Goal: Obtain resource: Download file/media

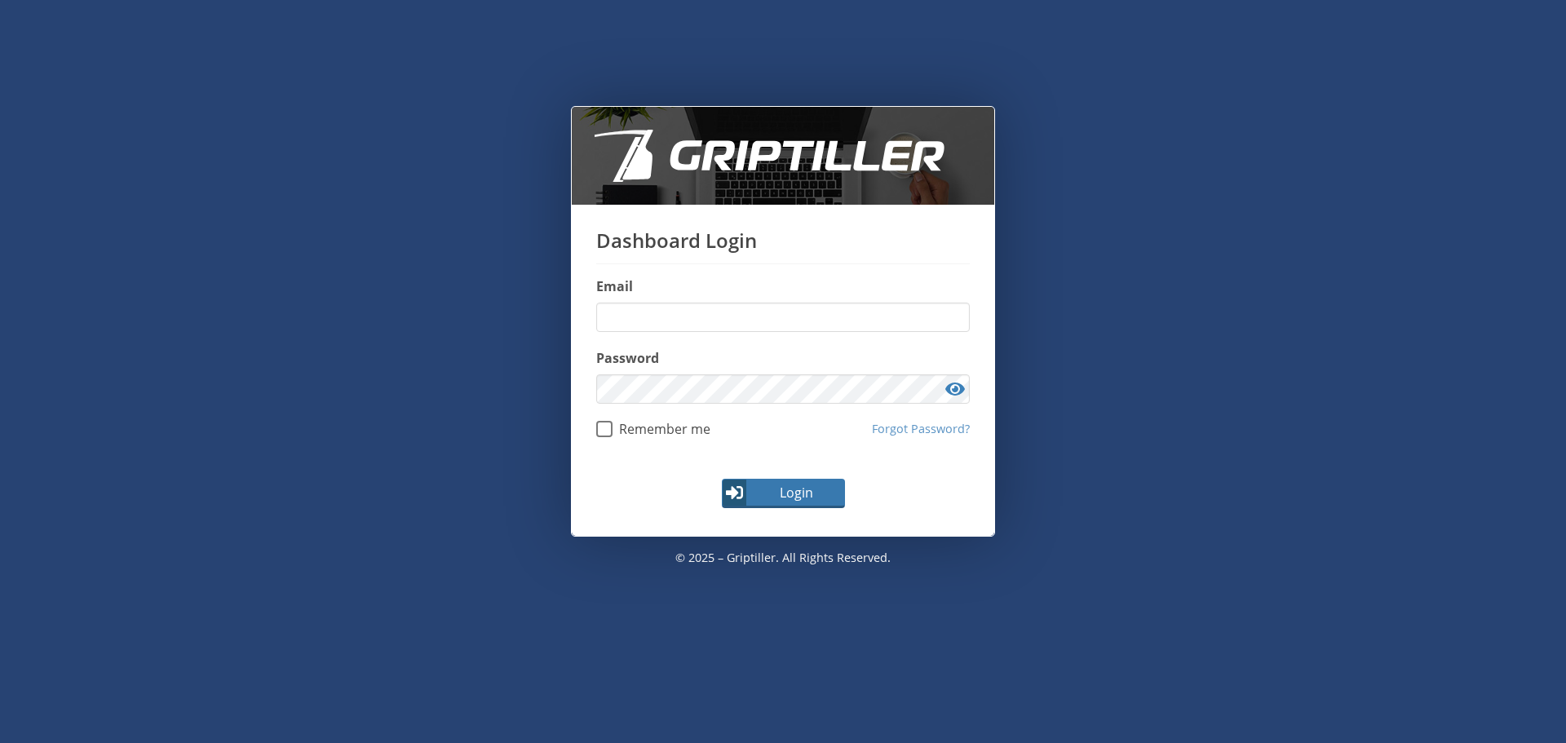
type input "**********"
click at [742, 501] on button "Login" at bounding box center [783, 493] width 123 height 29
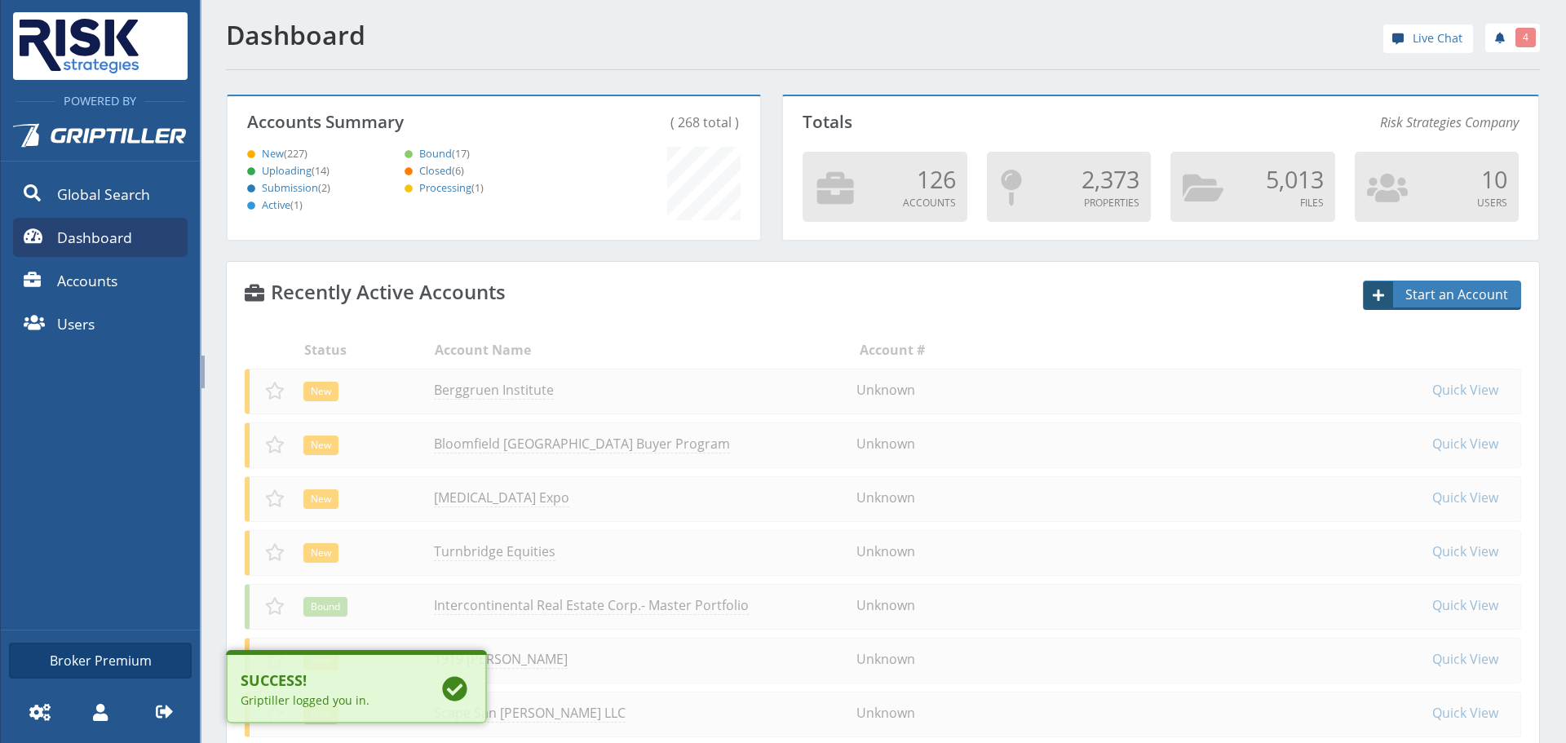
scroll to position [144, 528]
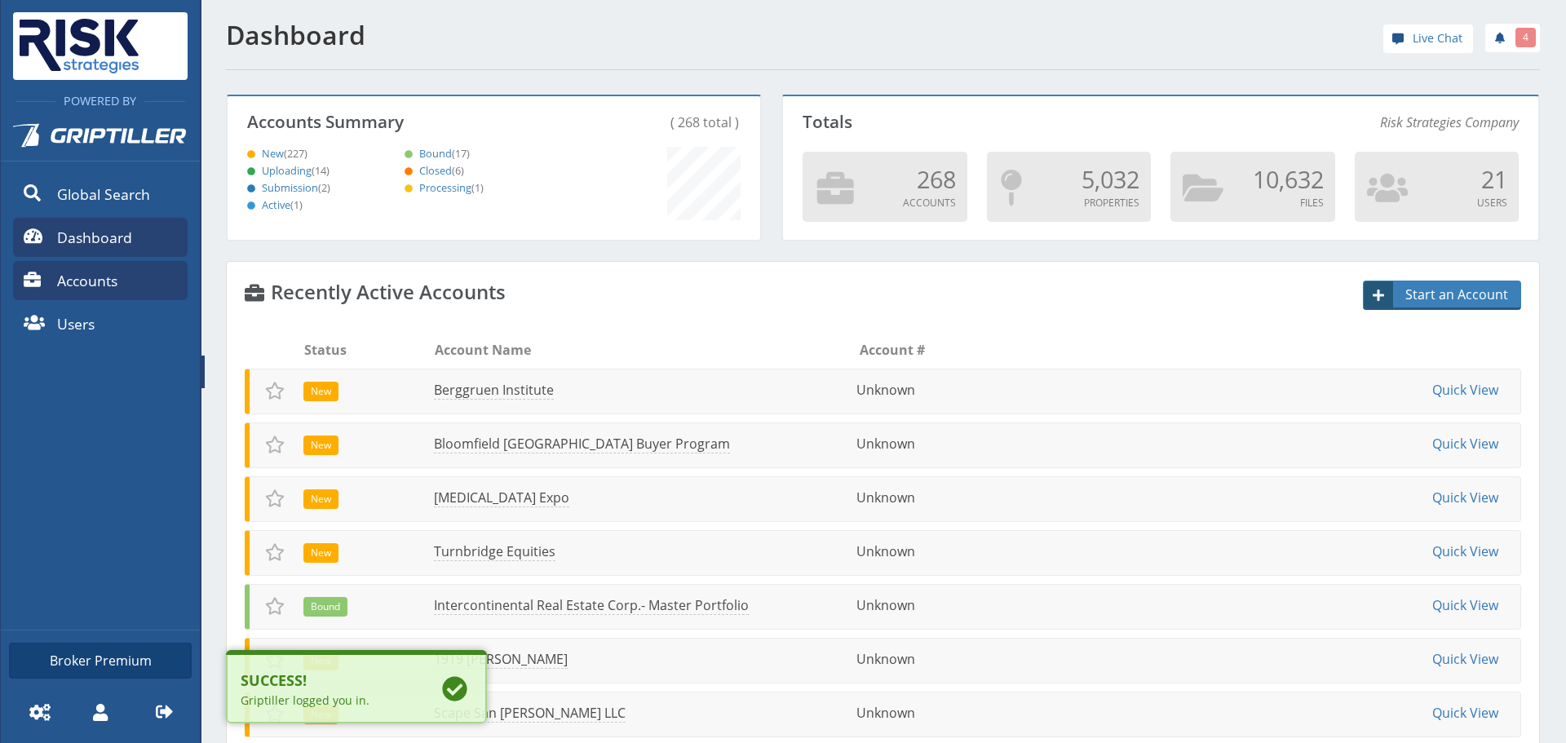
click at [79, 287] on span "Accounts" at bounding box center [87, 280] width 60 height 21
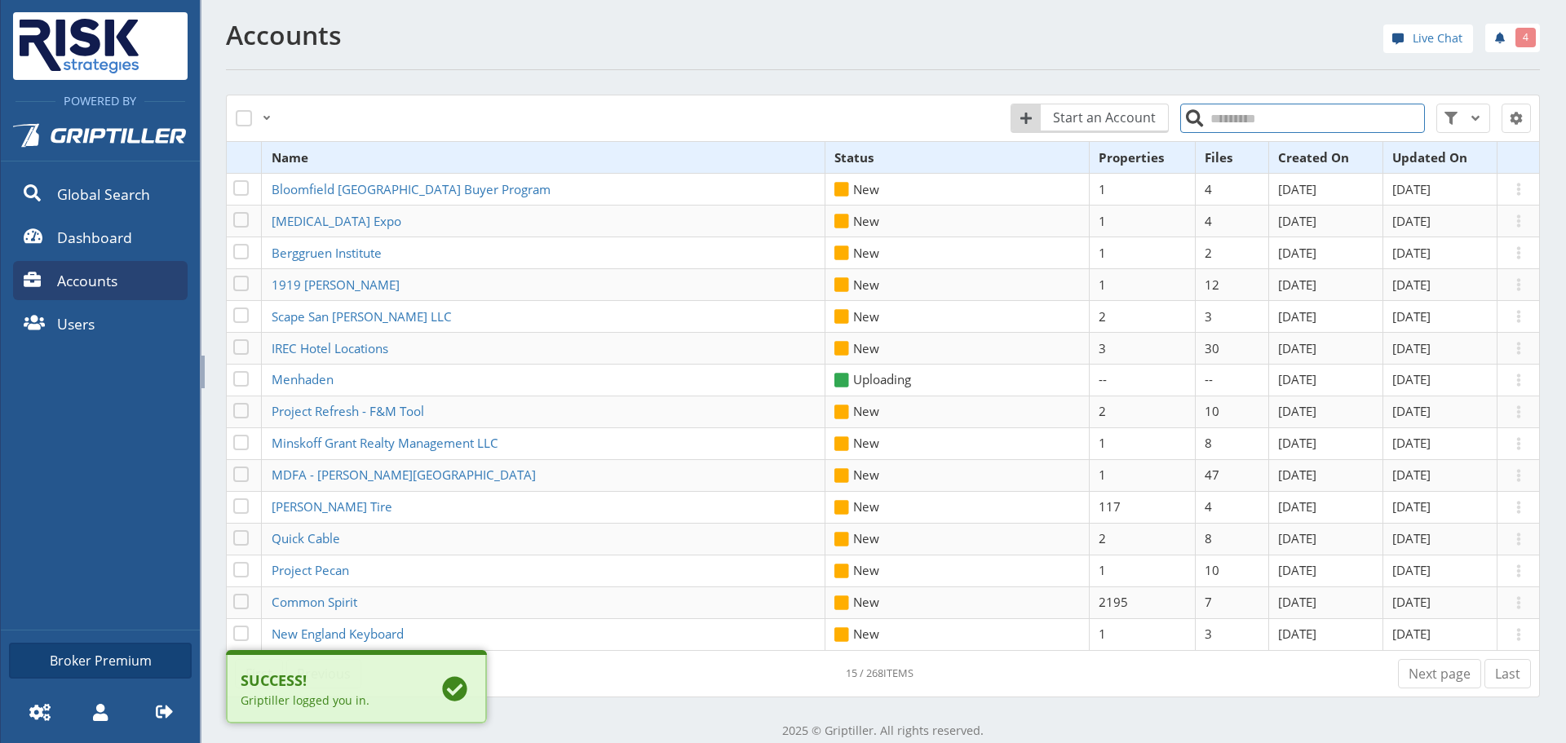
click at [1222, 120] on input "search" at bounding box center [1302, 118] width 245 height 29
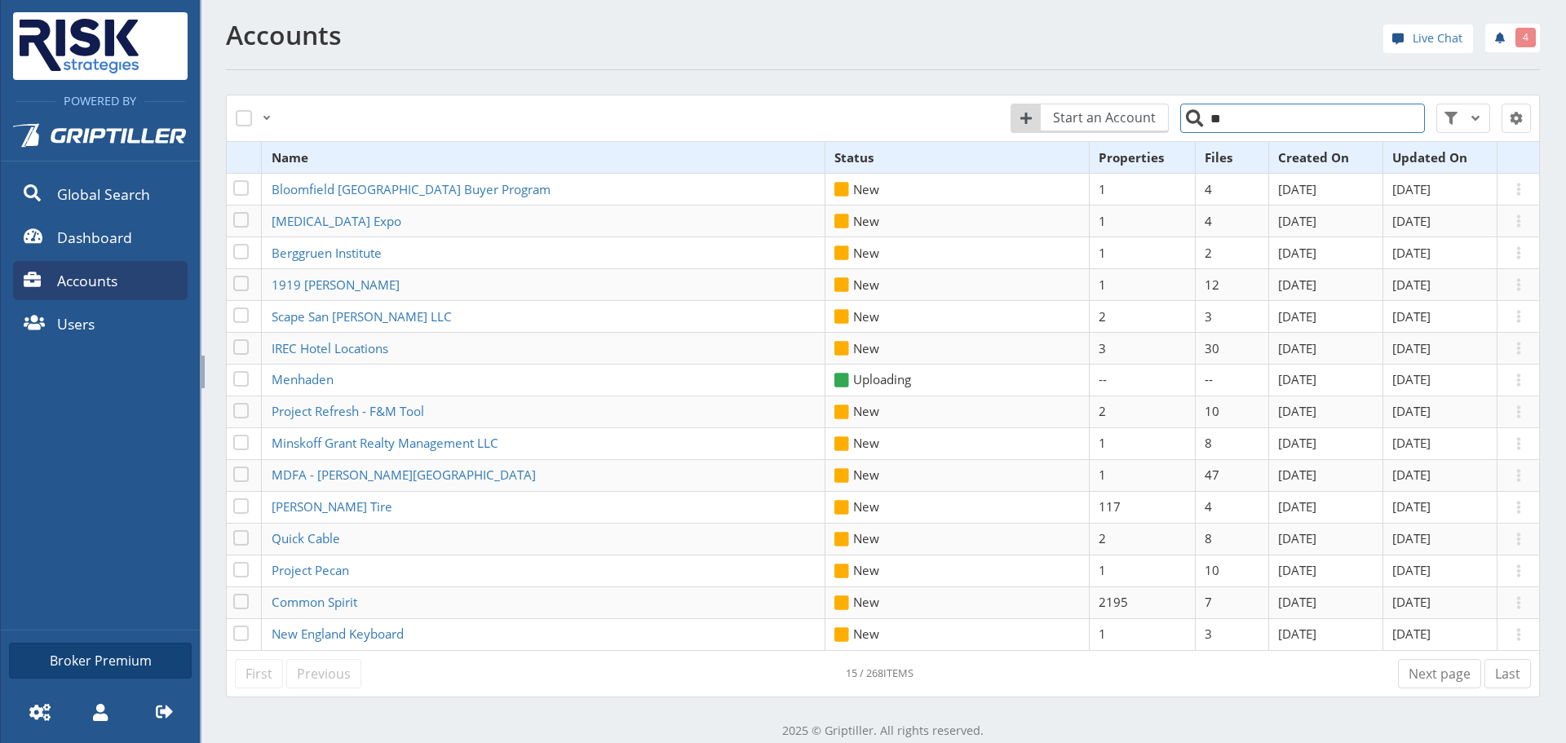
type input "*"
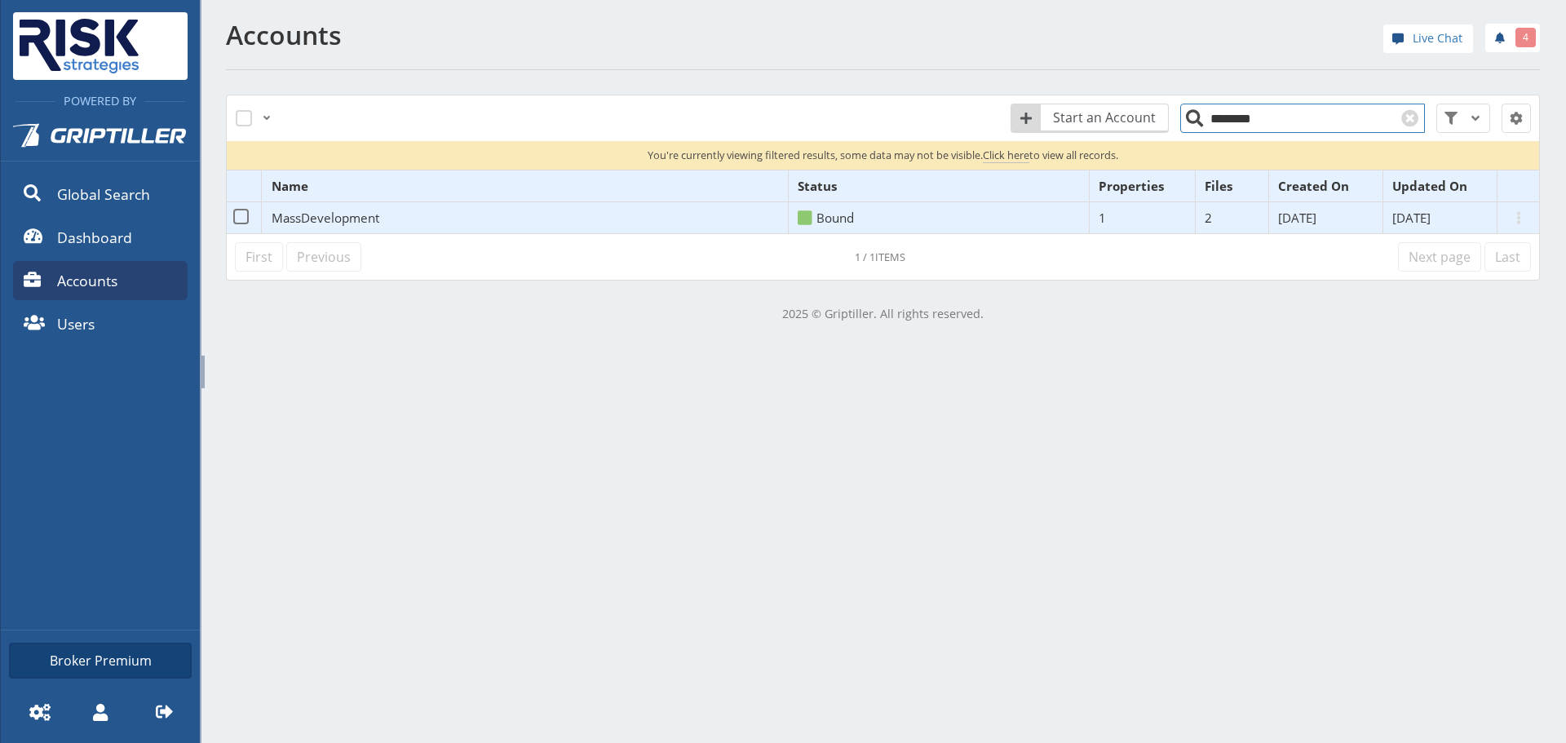
type input "********"
click at [328, 221] on span "MassDevelopment" at bounding box center [326, 218] width 108 height 16
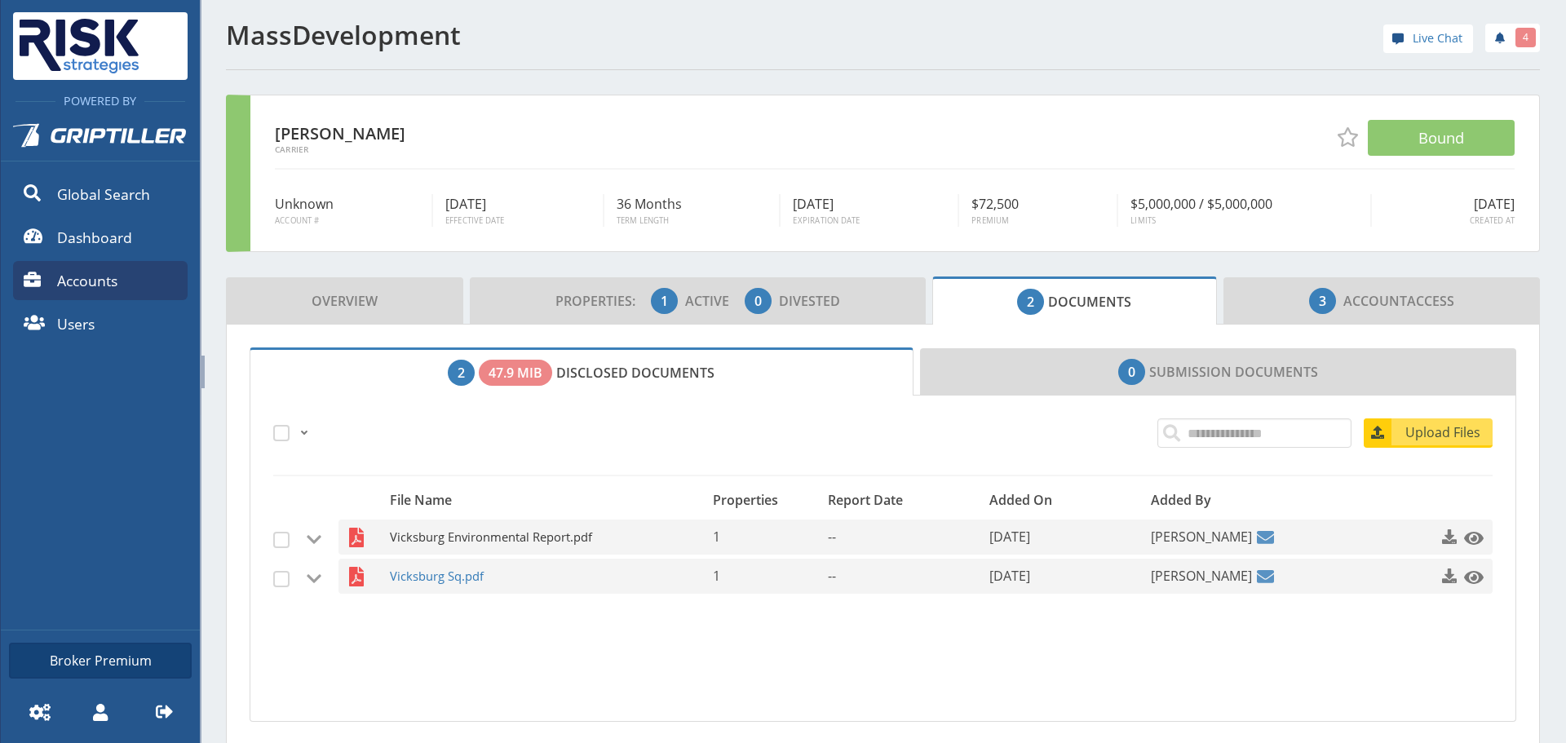
click at [480, 537] on span "Vicksburg Environmental Report.pdf" at bounding box center [529, 536] width 279 height 35
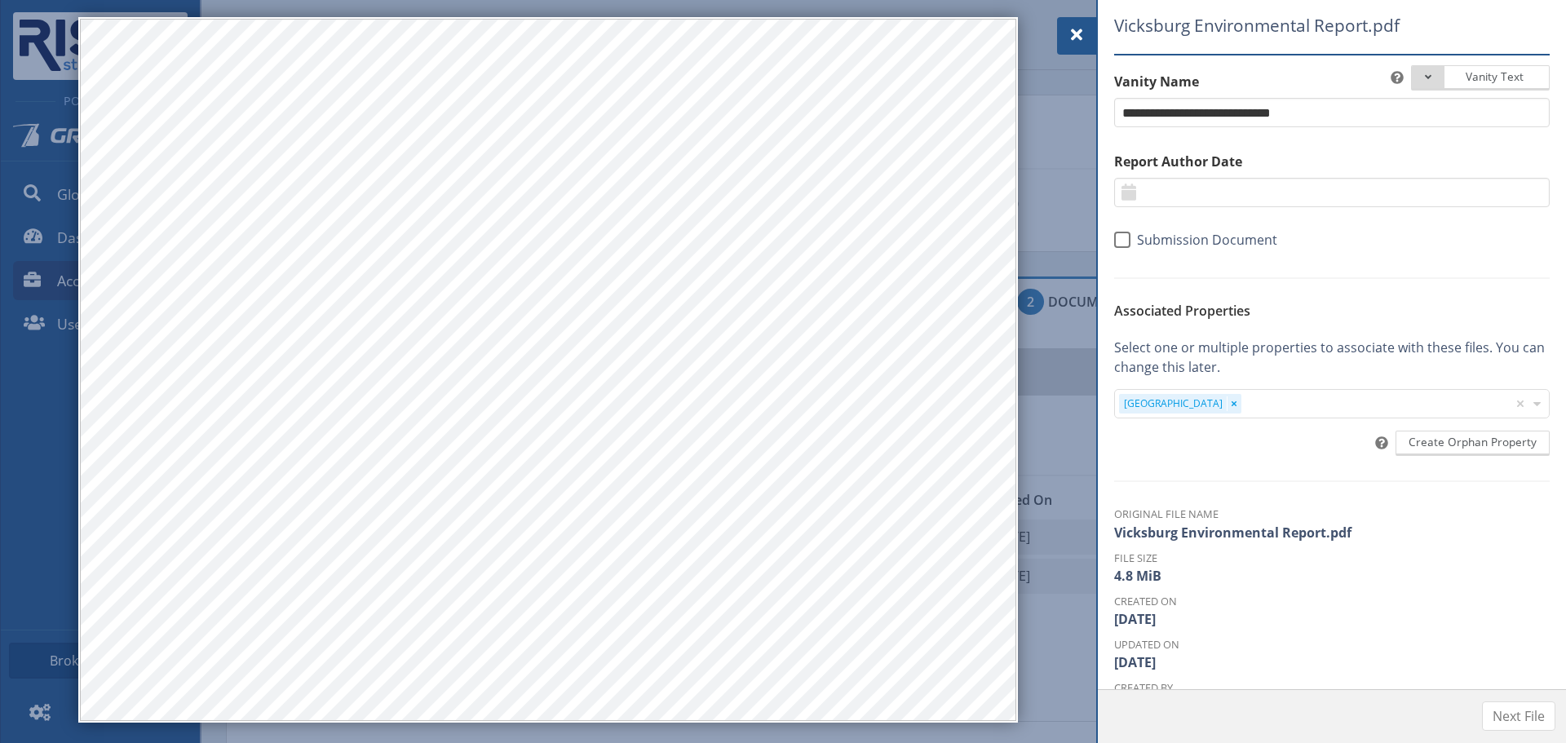
click at [1081, 24] on div at bounding box center [1076, 36] width 39 height 38
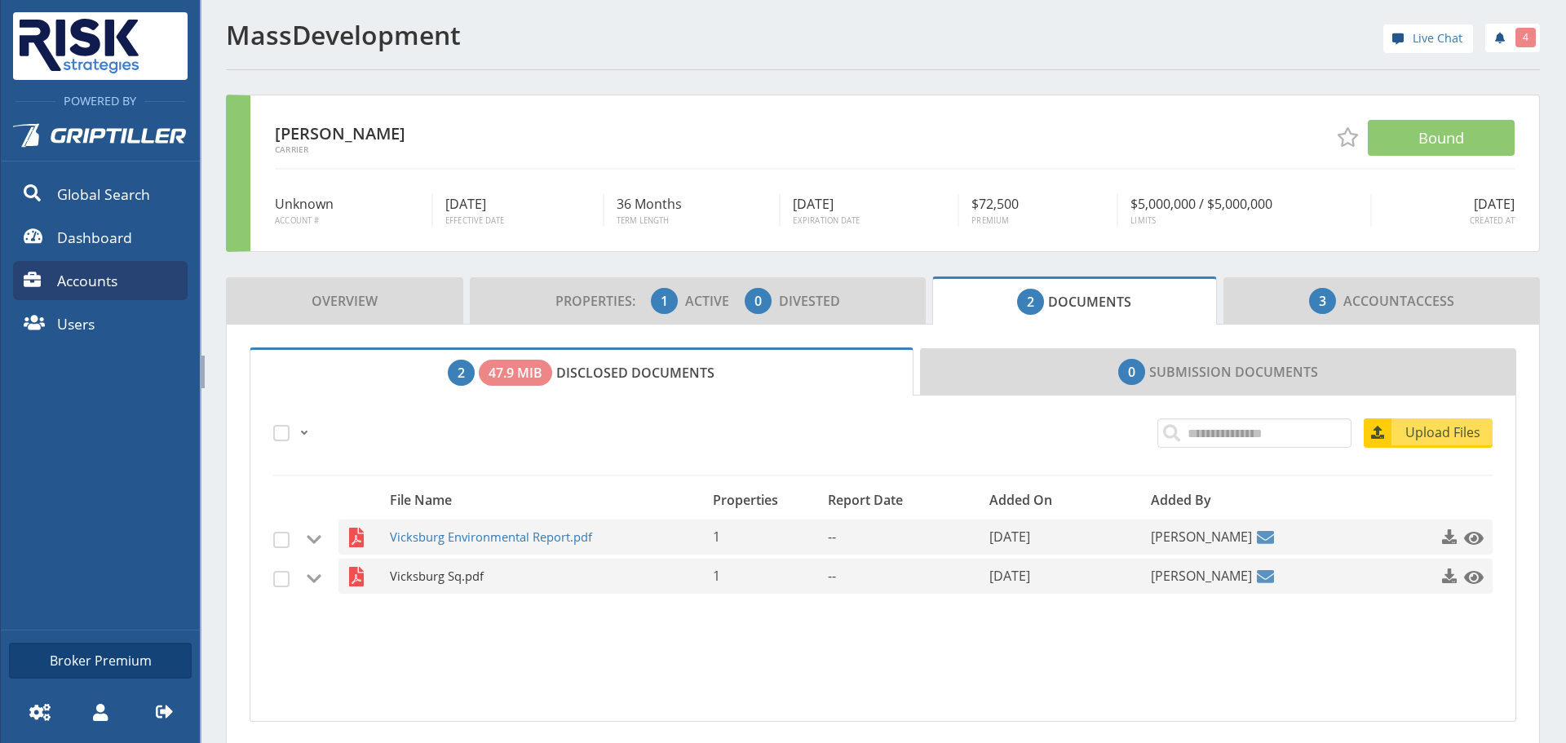
click at [475, 590] on span "Vicksburg Sq.pdf" at bounding box center [529, 576] width 279 height 35
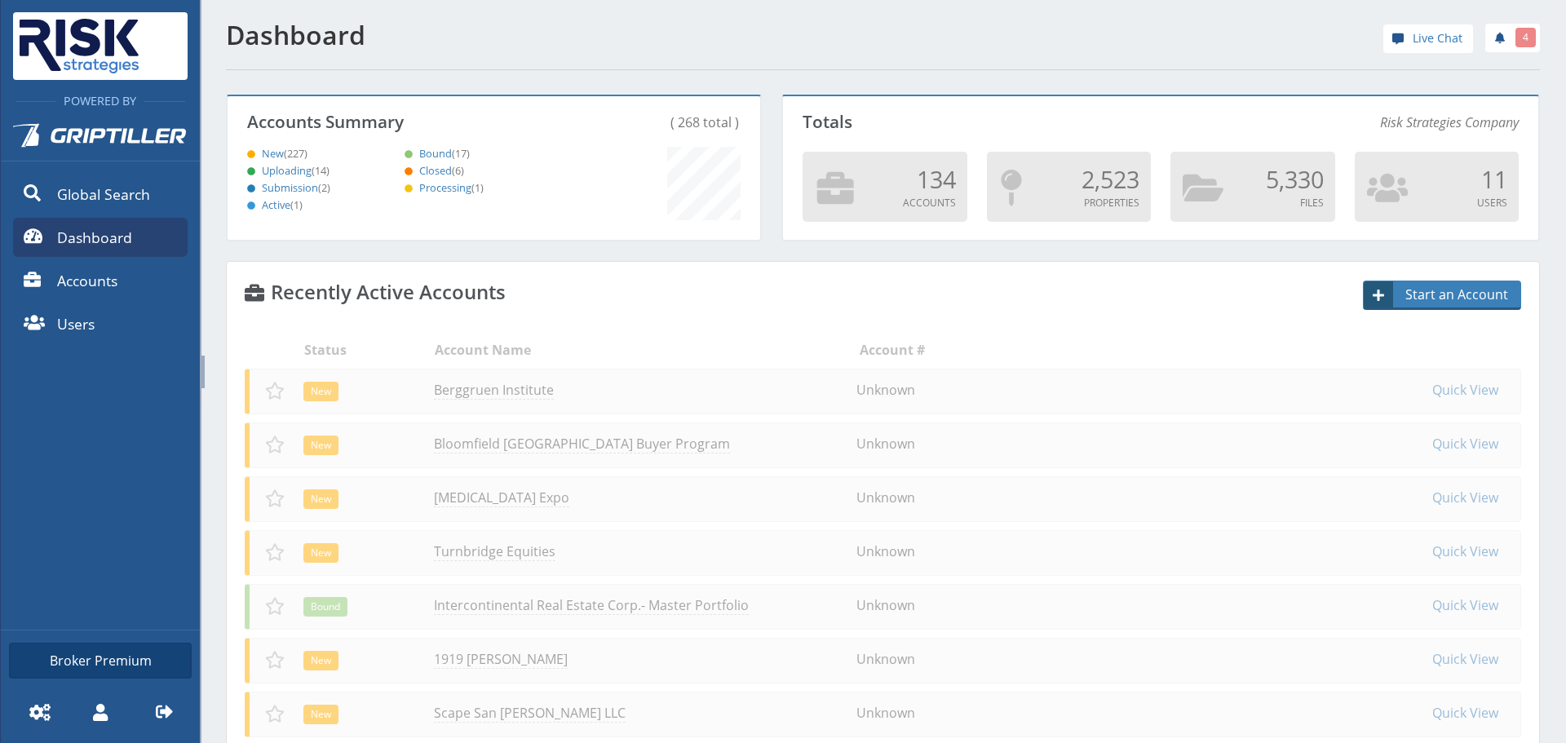
scroll to position [144, 528]
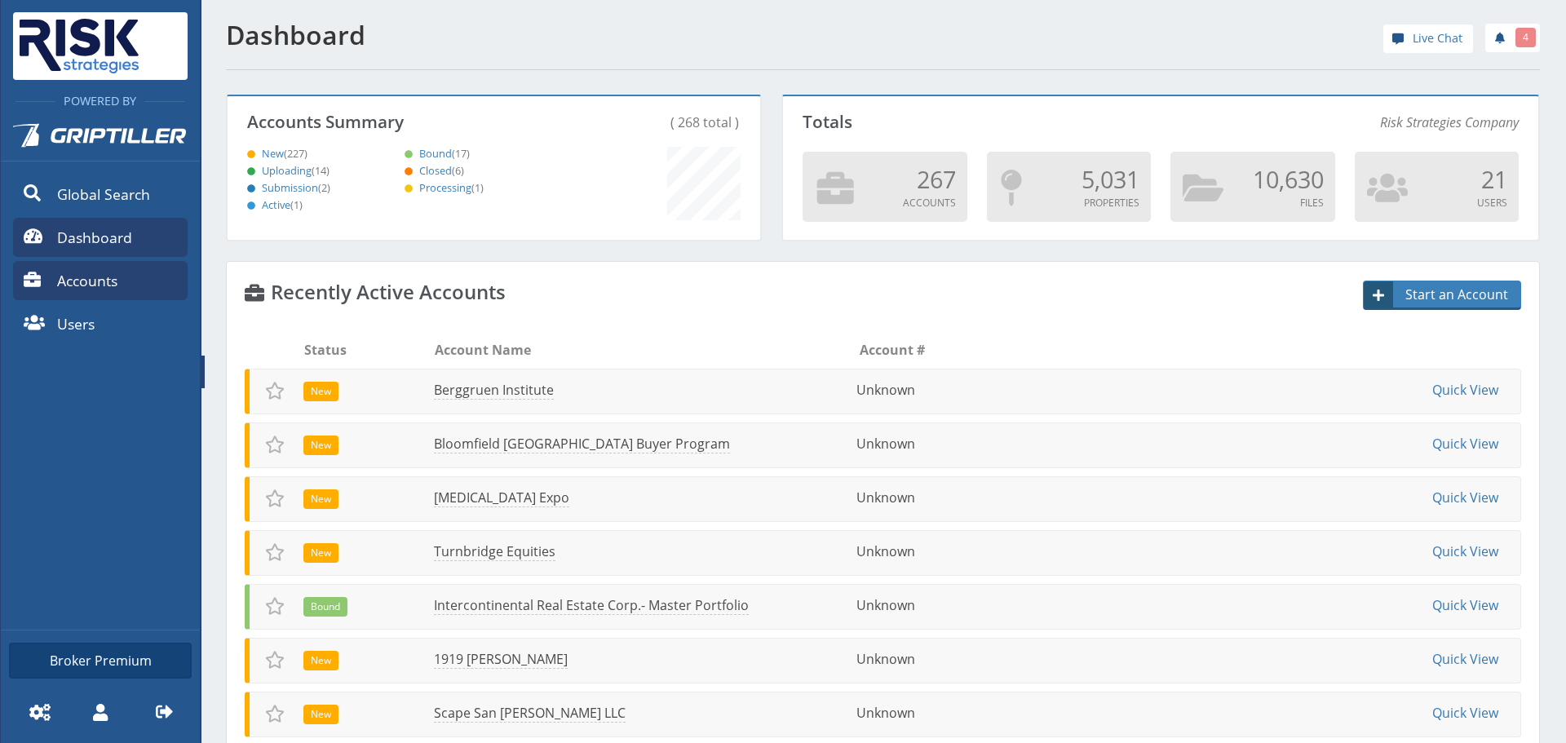
click at [72, 273] on span "Accounts" at bounding box center [87, 280] width 60 height 21
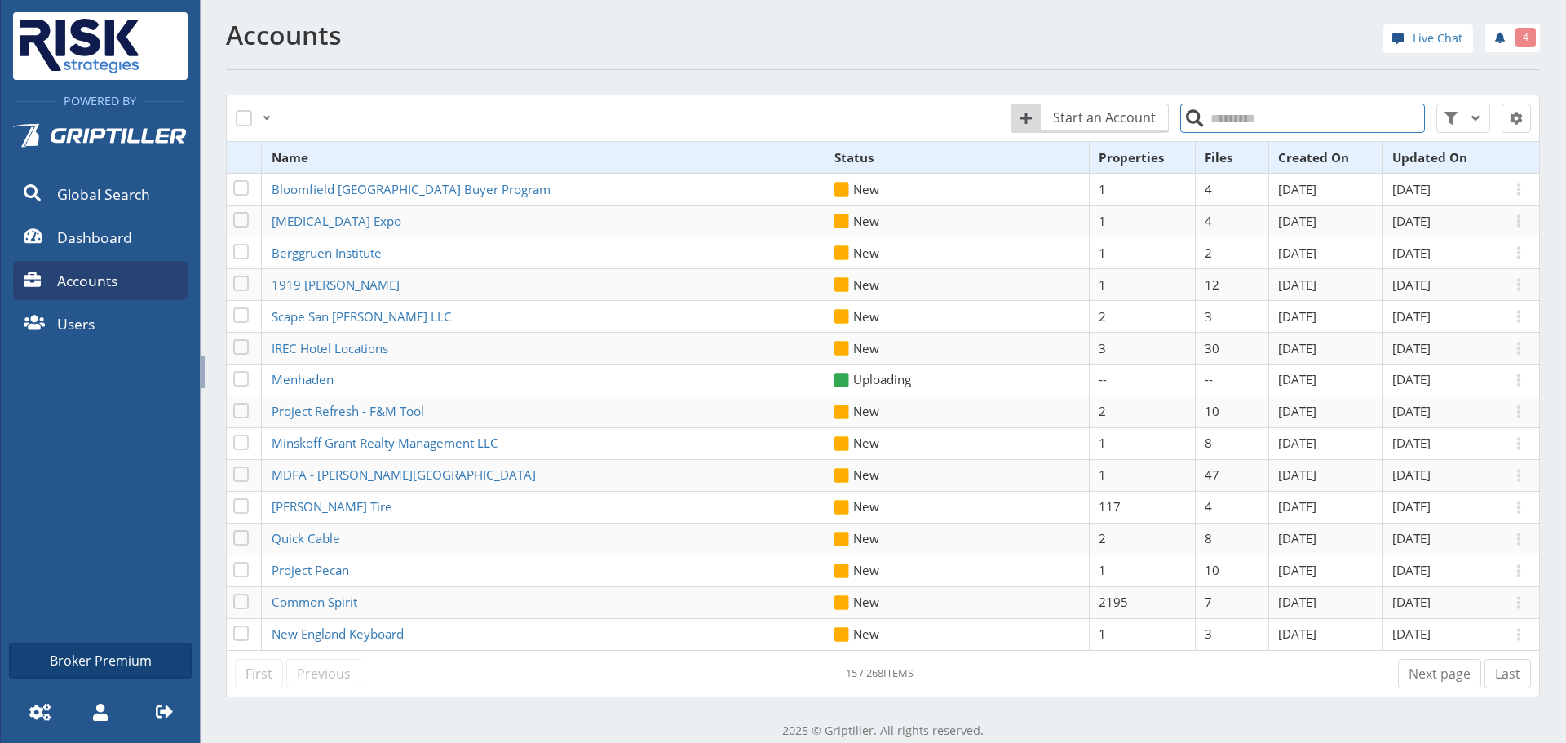
click at [1226, 132] on input "search" at bounding box center [1302, 118] width 245 height 29
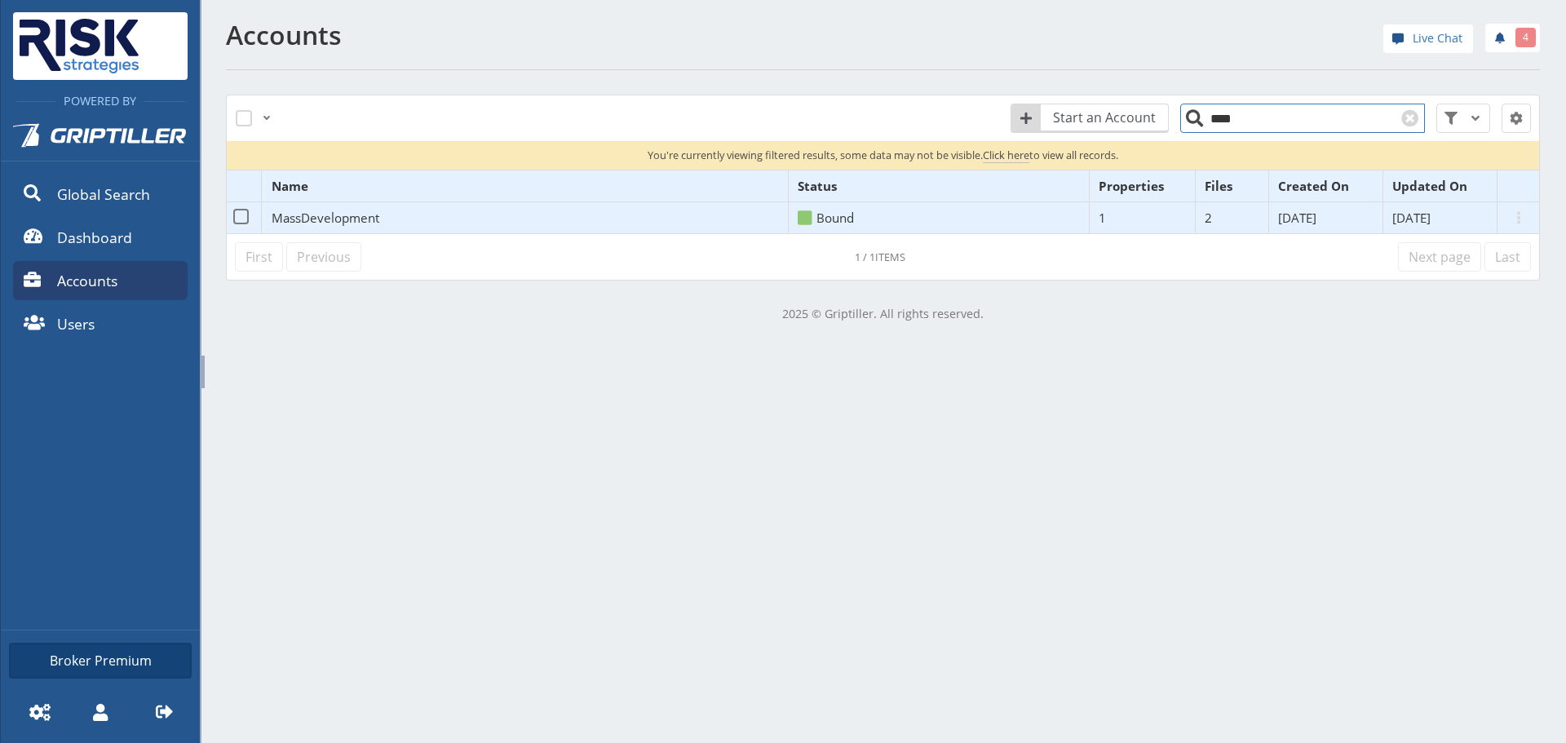
type input "****"
click at [349, 220] on span "MassDevelopment" at bounding box center [326, 218] width 108 height 16
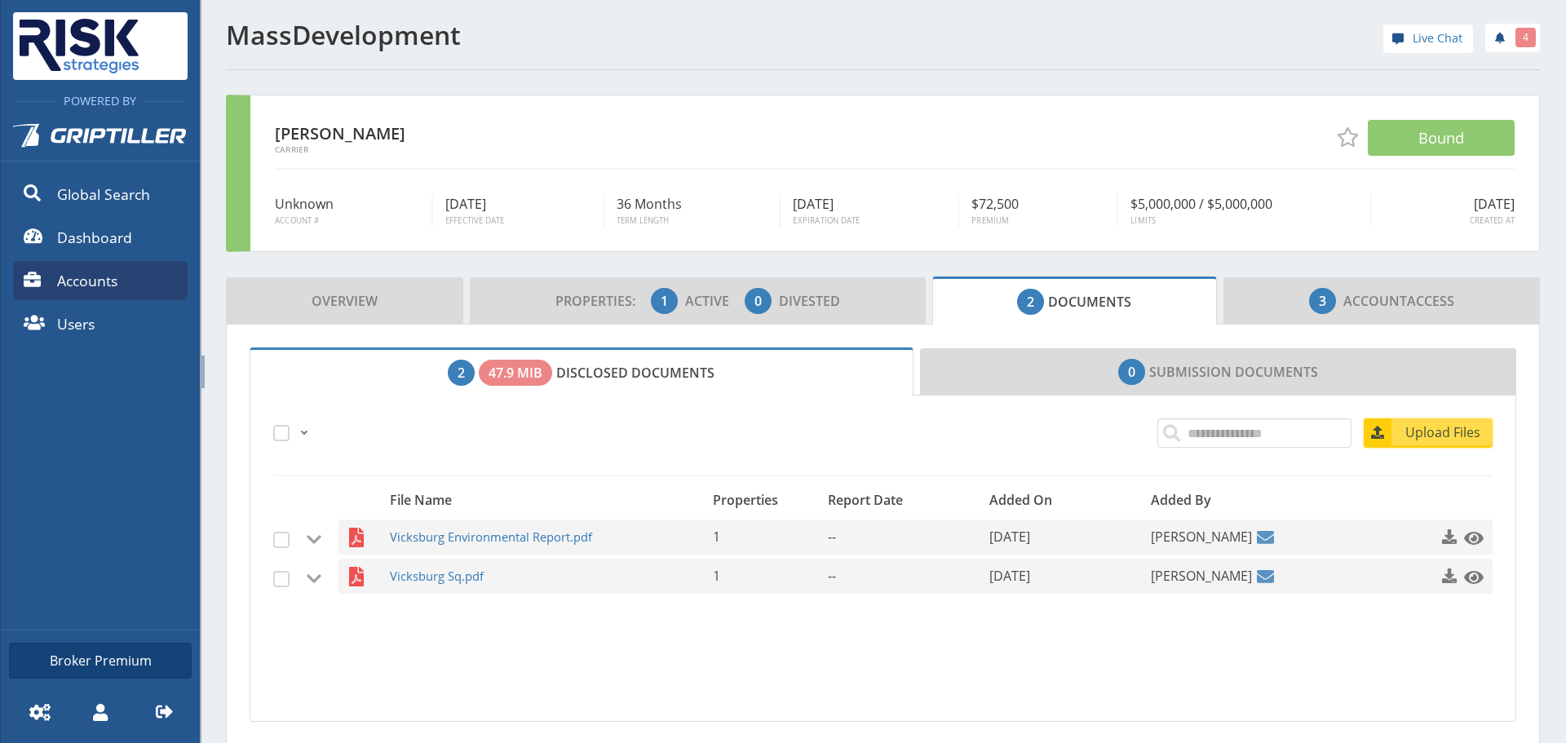
click at [1445, 436] on span "Upload Files" at bounding box center [1443, 432] width 99 height 20
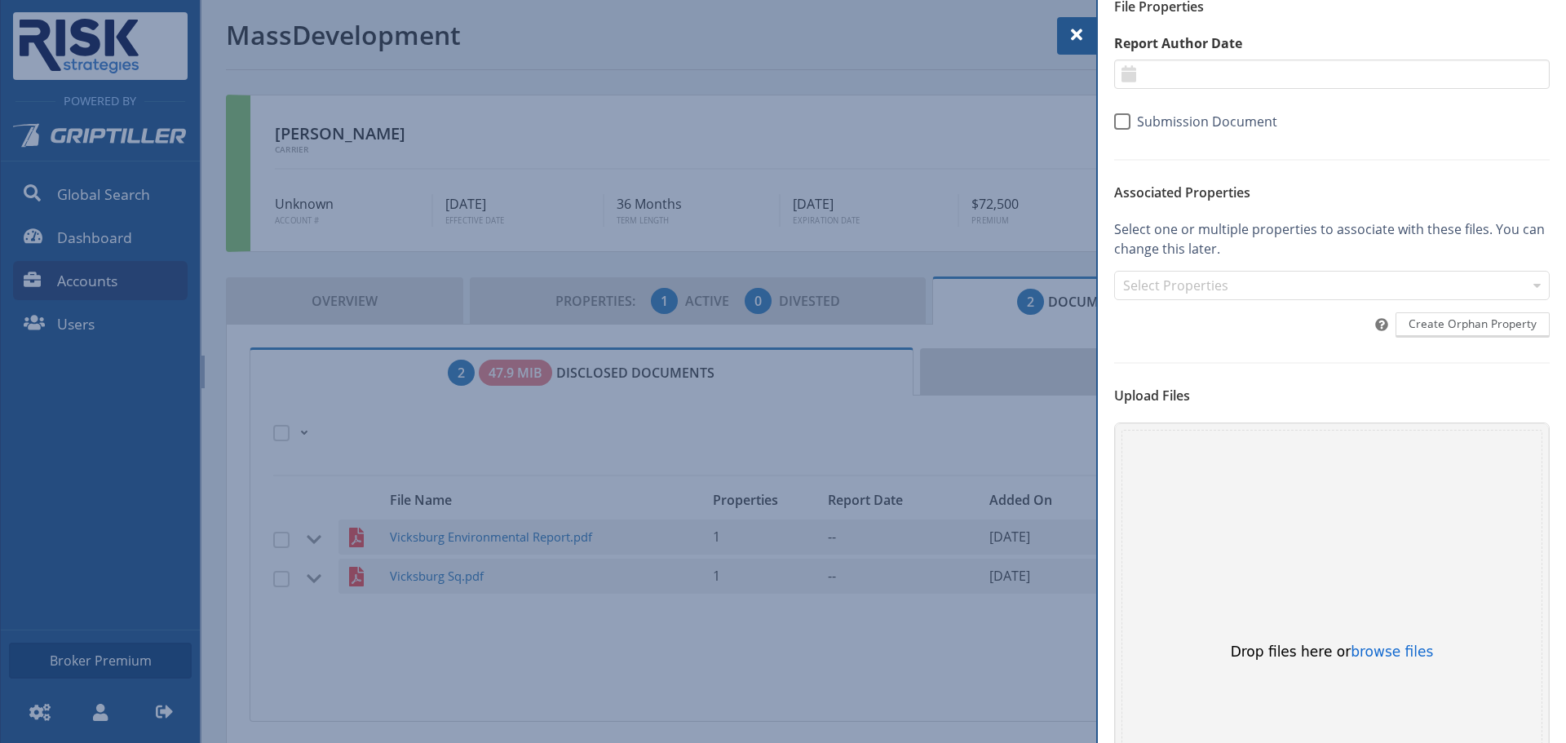
scroll to position [227, 0]
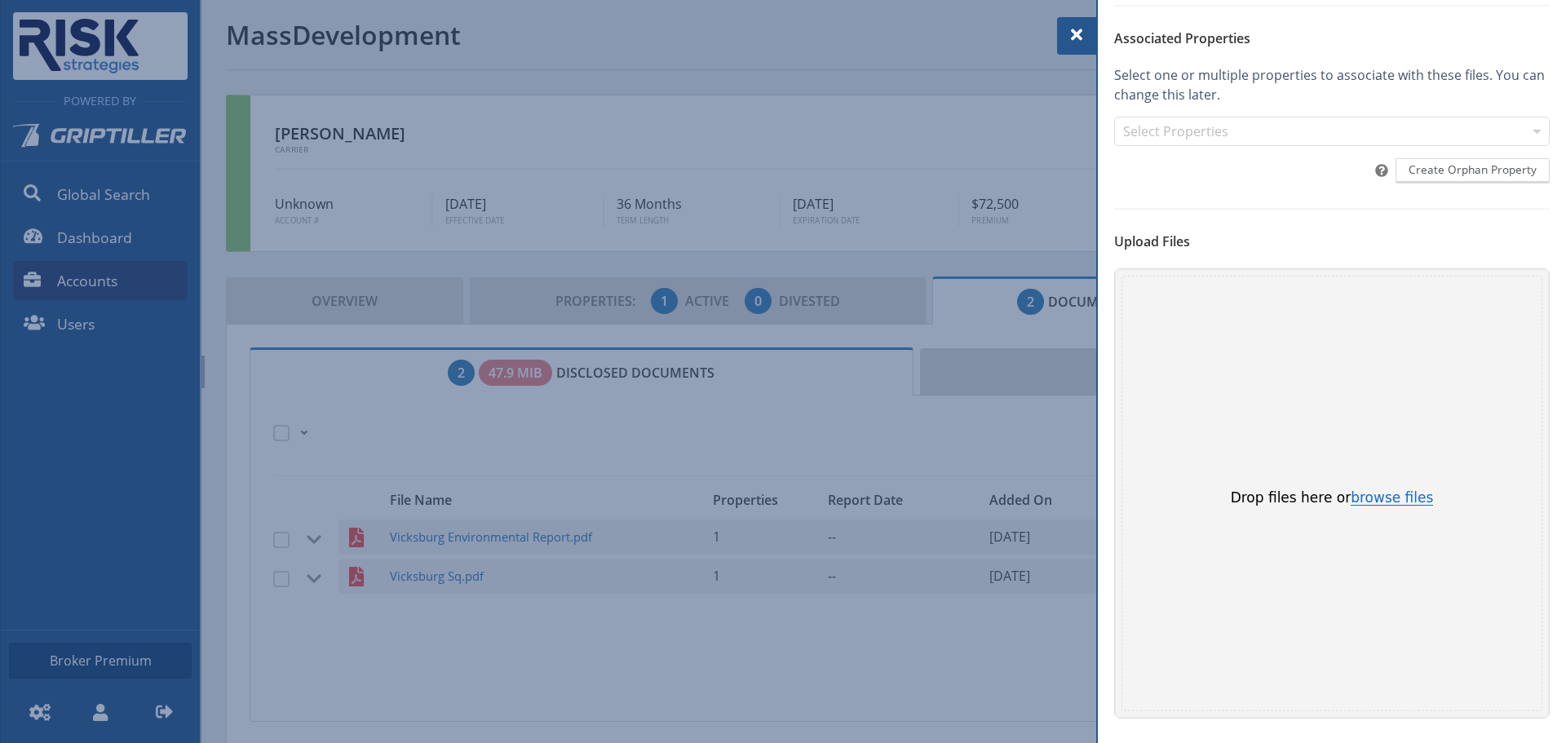
click at [1385, 503] on button "browse files" at bounding box center [1391, 498] width 82 height 15
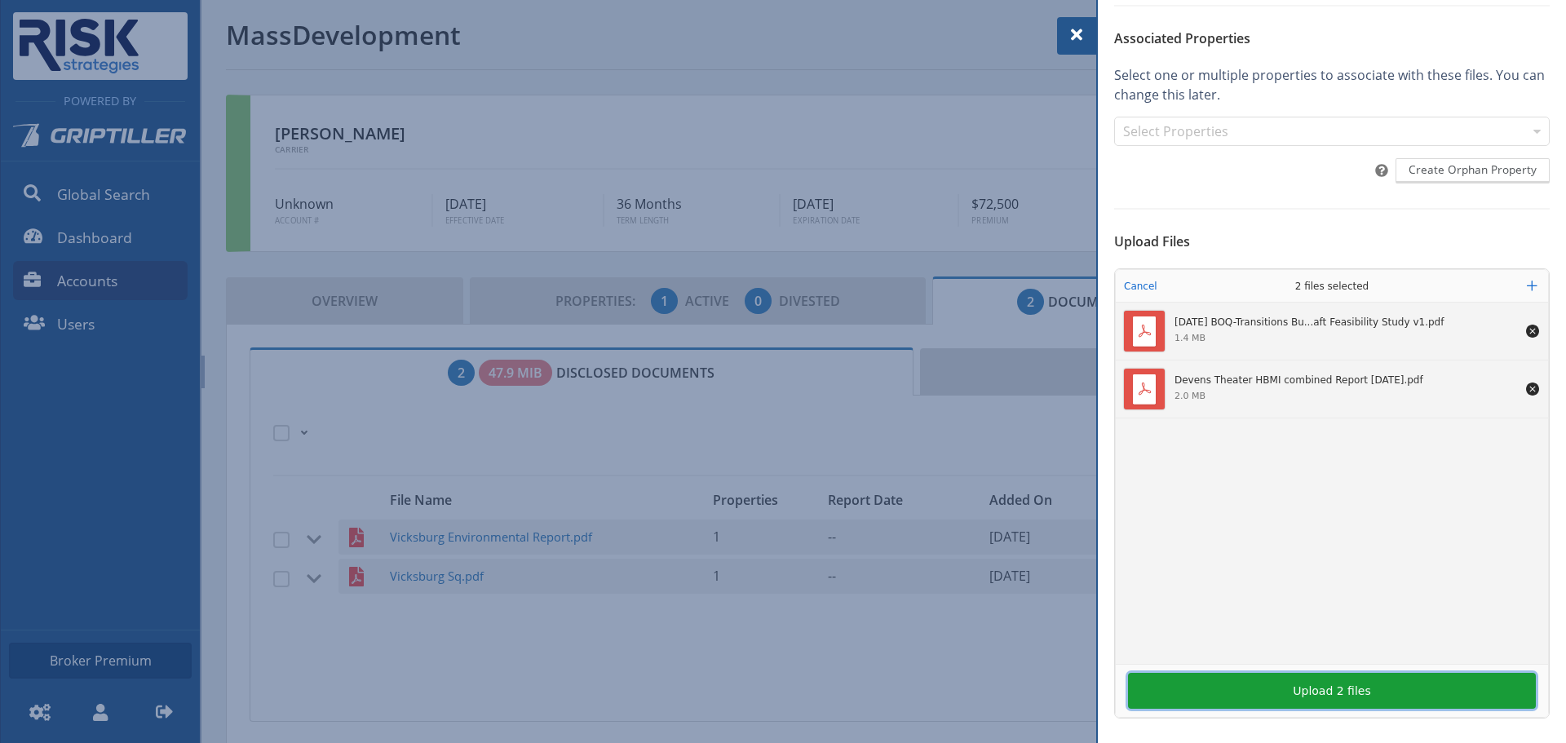
click at [1251, 693] on button "Upload 2 files" at bounding box center [1332, 691] width 408 height 36
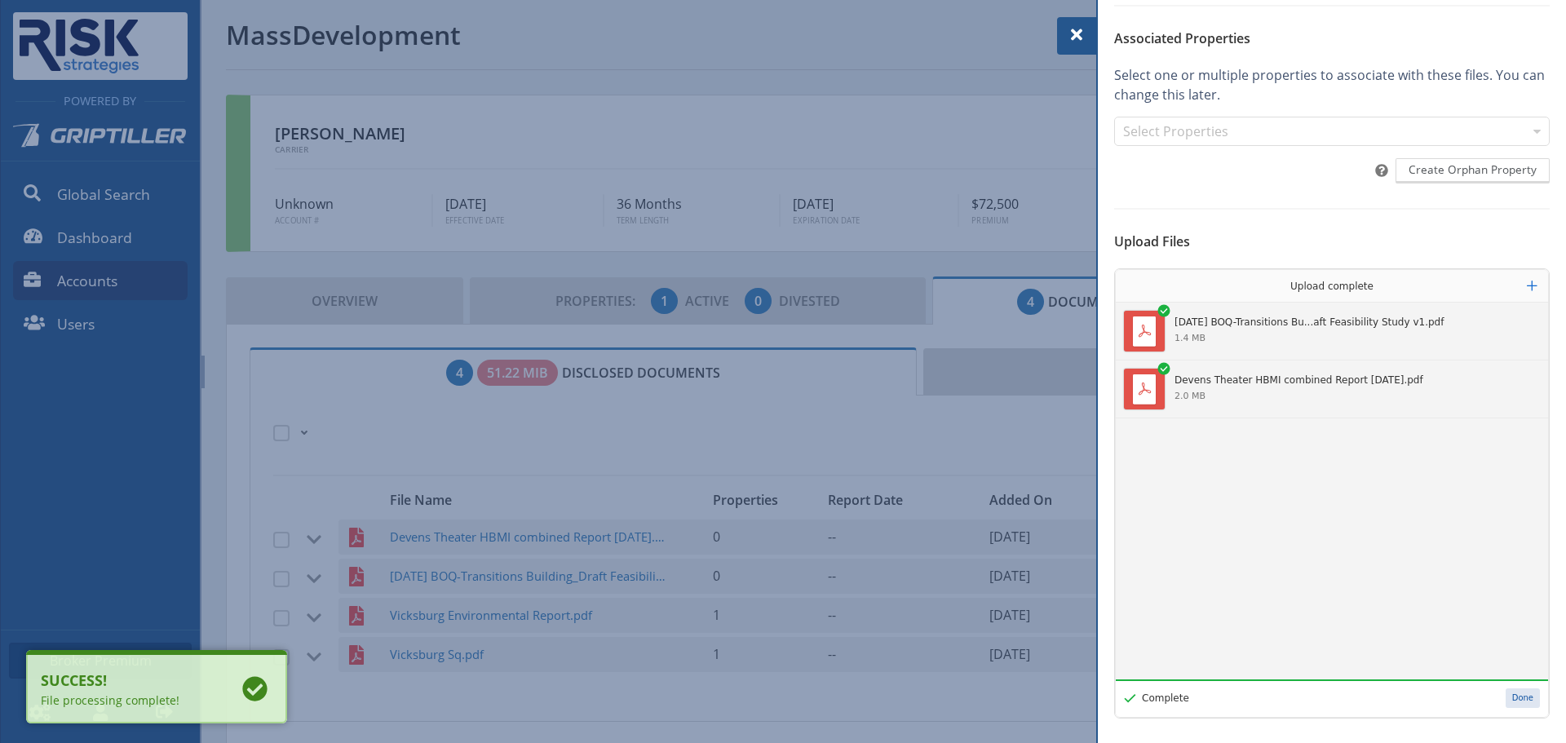
click at [1521, 705] on button "Done" at bounding box center [1522, 698] width 34 height 20
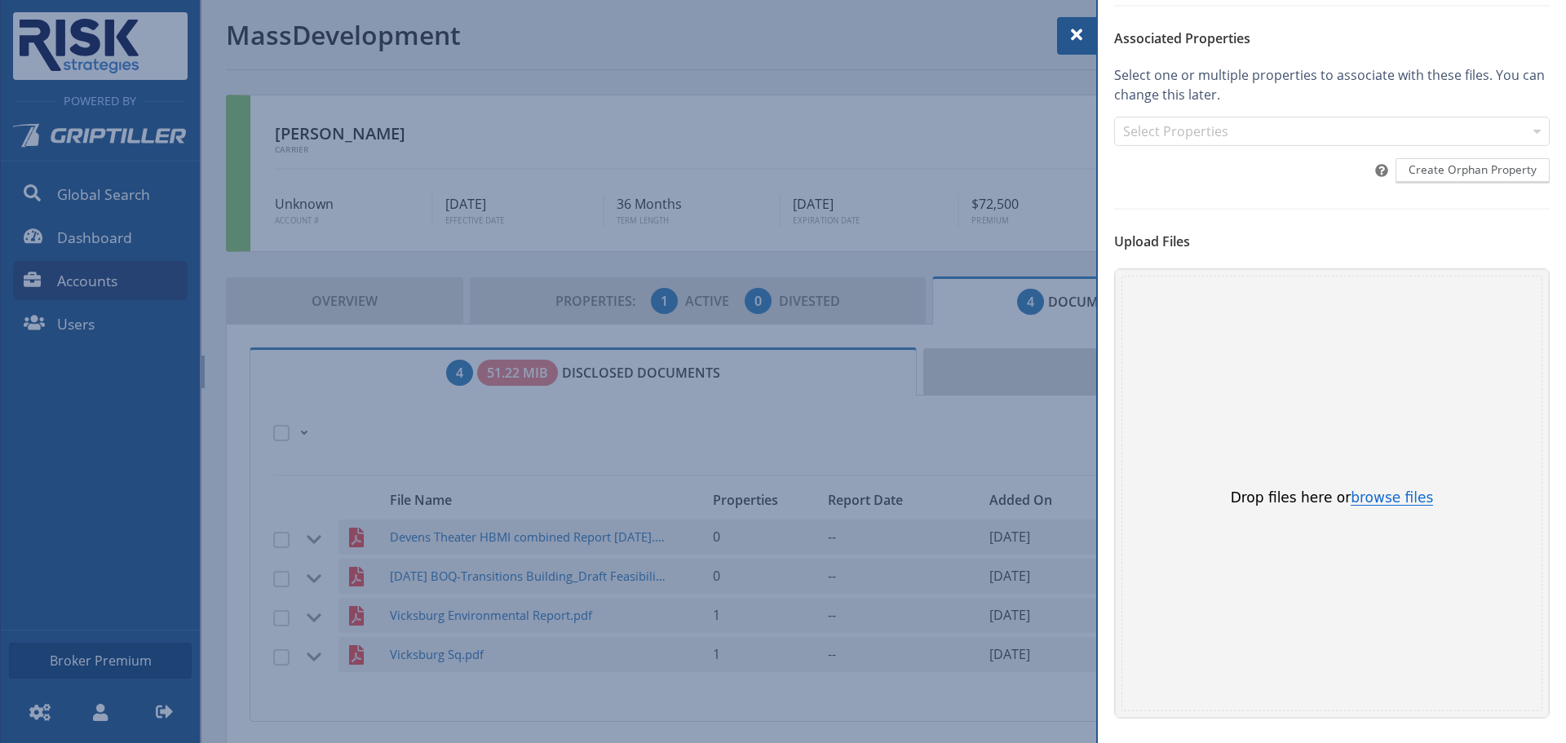
click at [1369, 497] on button "browse files" at bounding box center [1391, 498] width 82 height 15
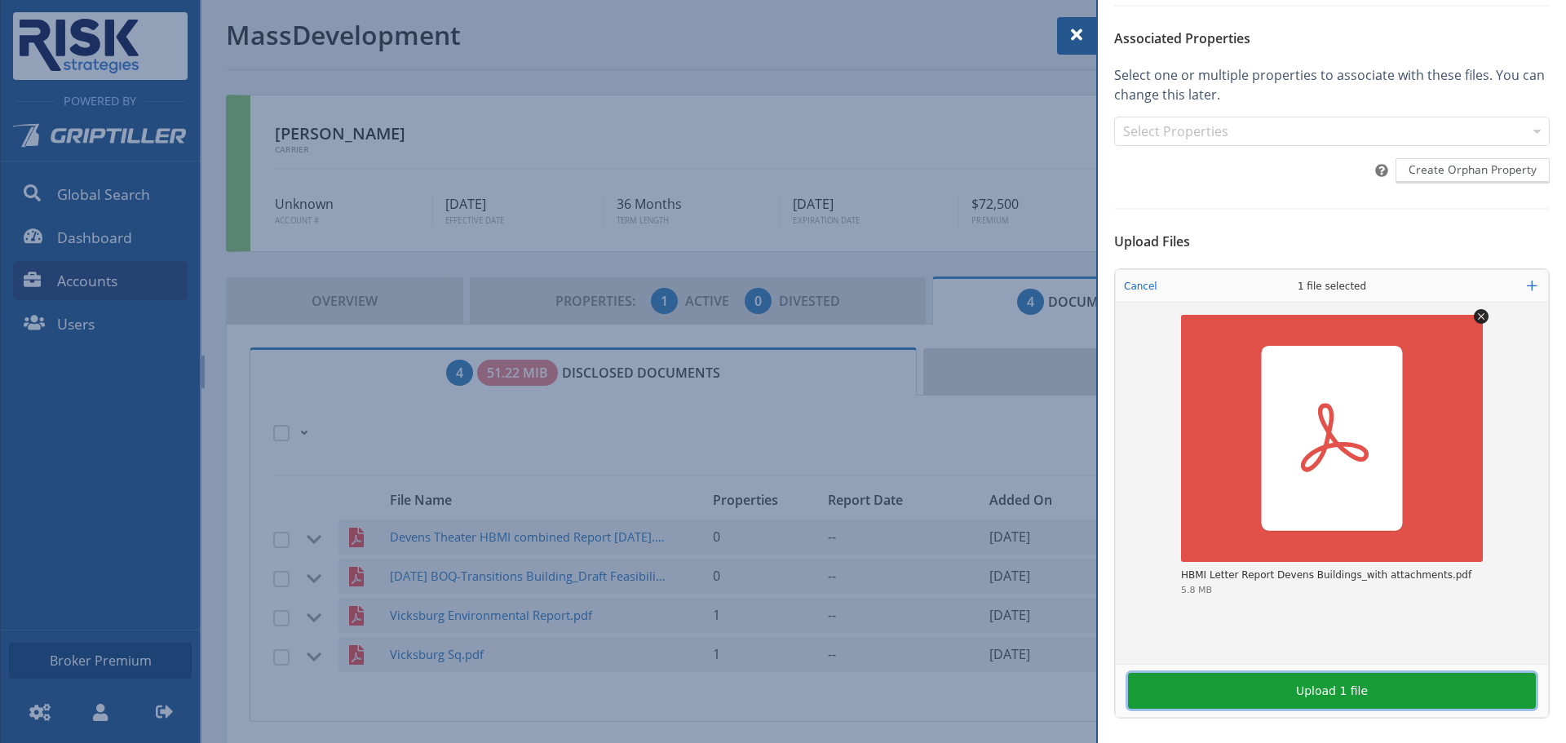
click at [1250, 691] on button "Upload 1 file" at bounding box center [1332, 691] width 408 height 36
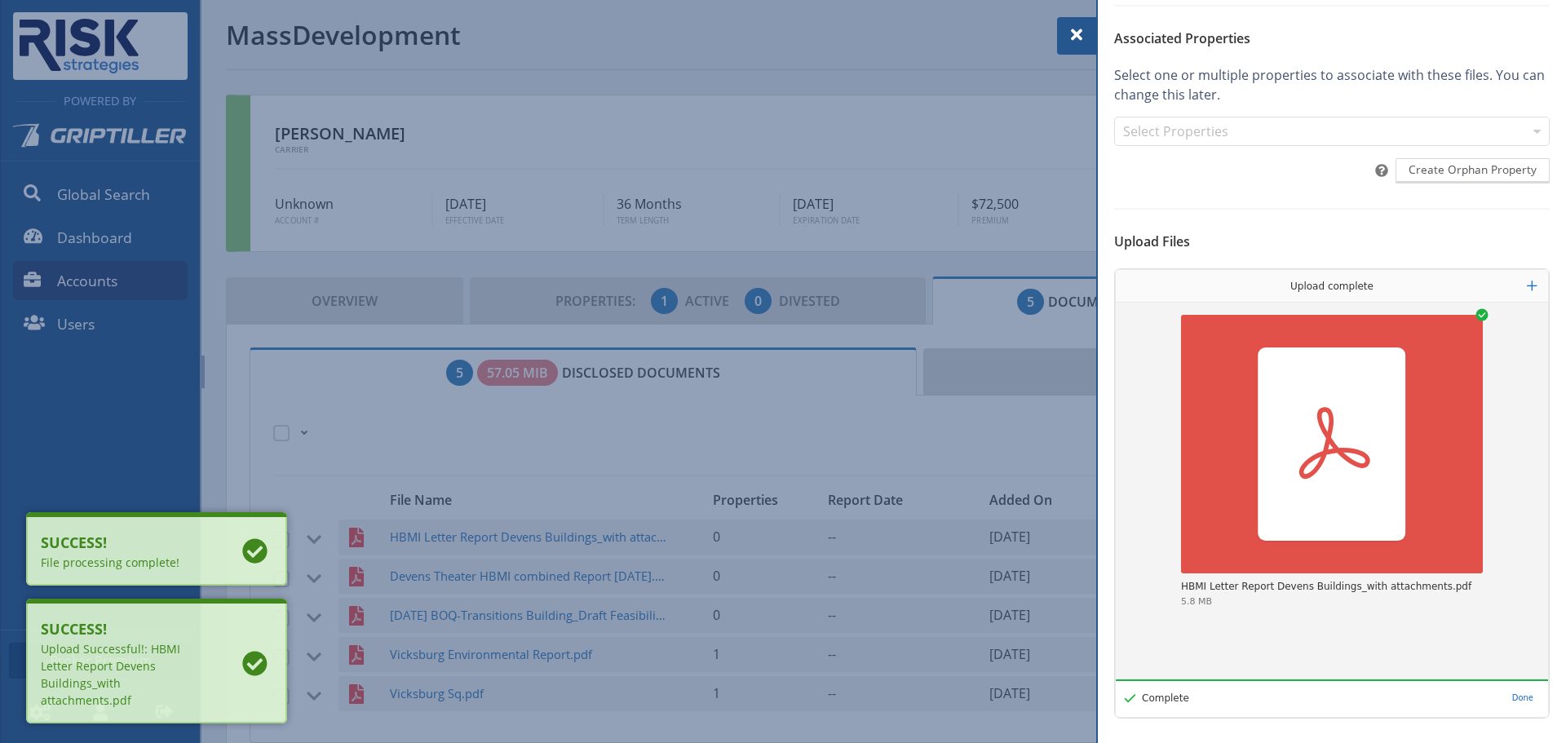
click at [1071, 38] on span at bounding box center [1077, 35] width 20 height 20
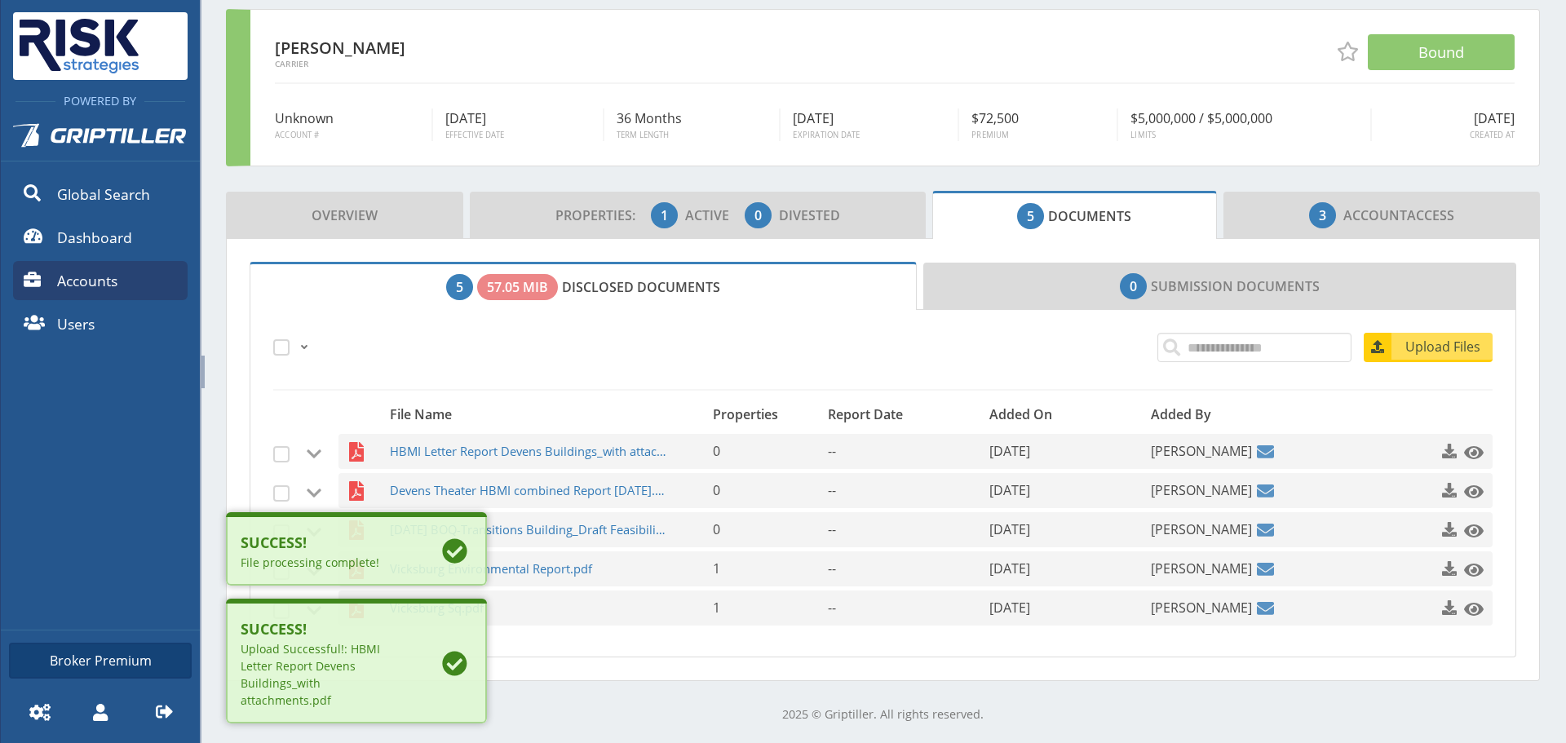
scroll to position [86, 0]
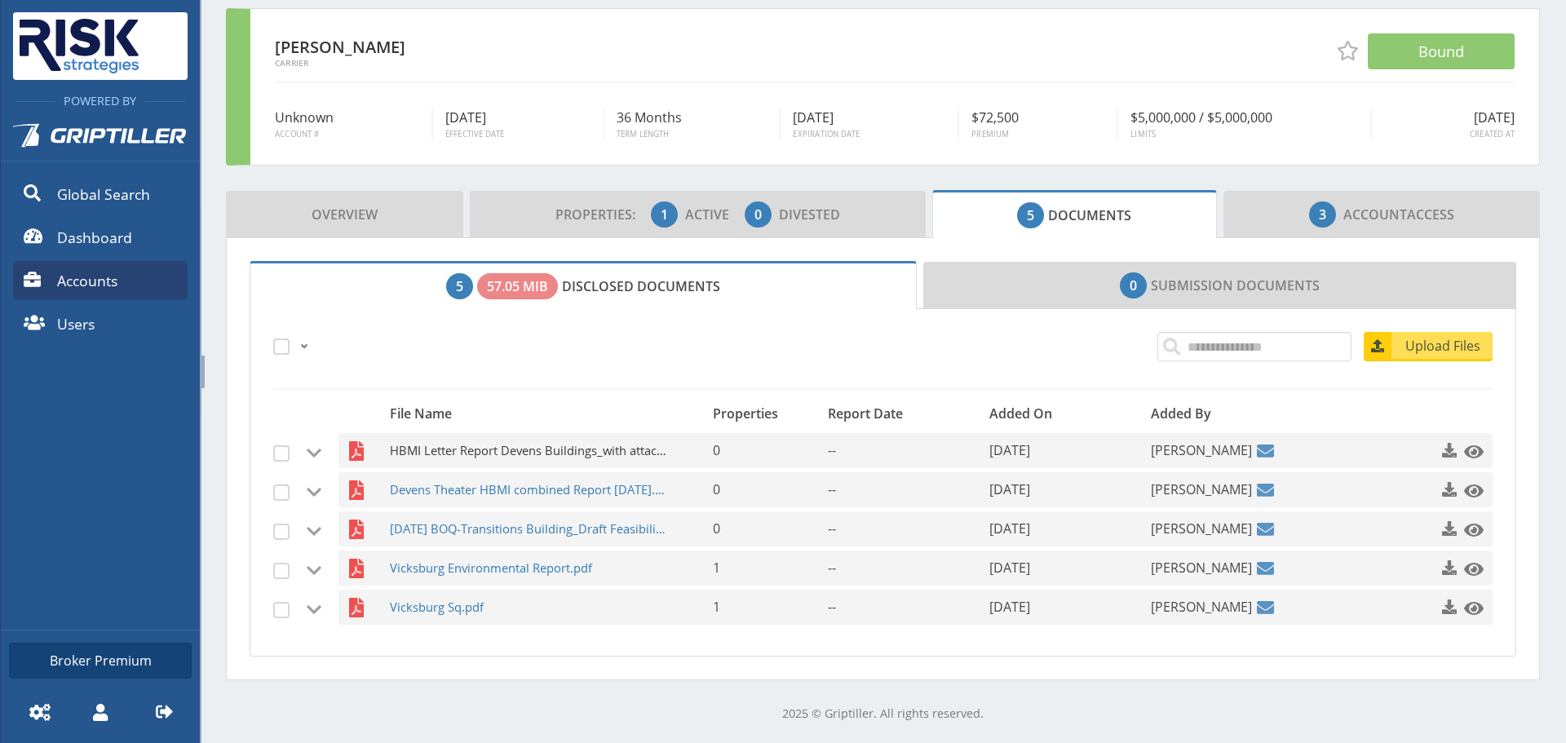
click at [494, 444] on span "HBMI Letter Report Devens Buildings_with attachments.pdf" at bounding box center [529, 450] width 279 height 35
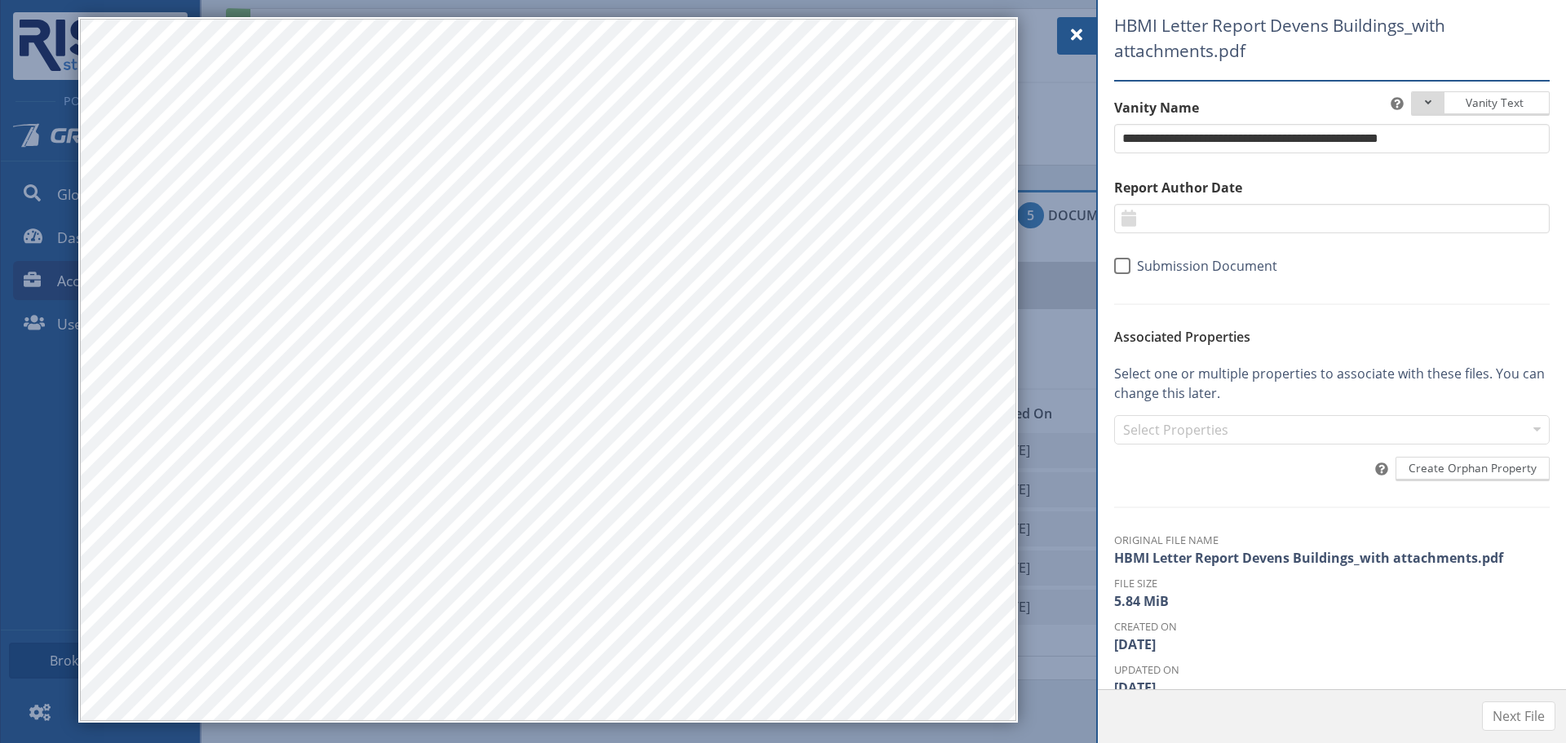
click at [1088, 40] on div at bounding box center [1076, 36] width 39 height 38
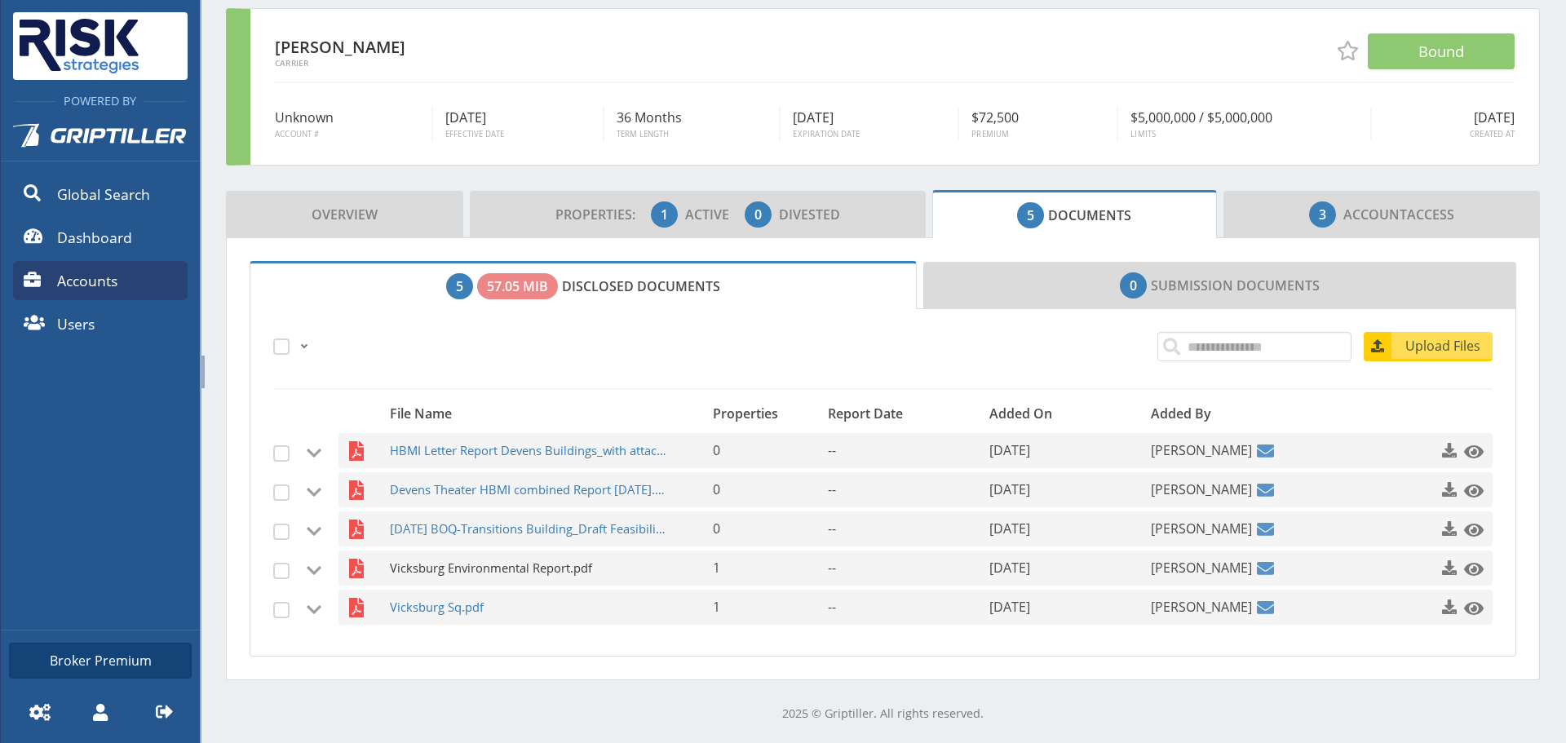
click at [437, 569] on span "Vicksburg Environmental Report.pdf" at bounding box center [529, 567] width 279 height 35
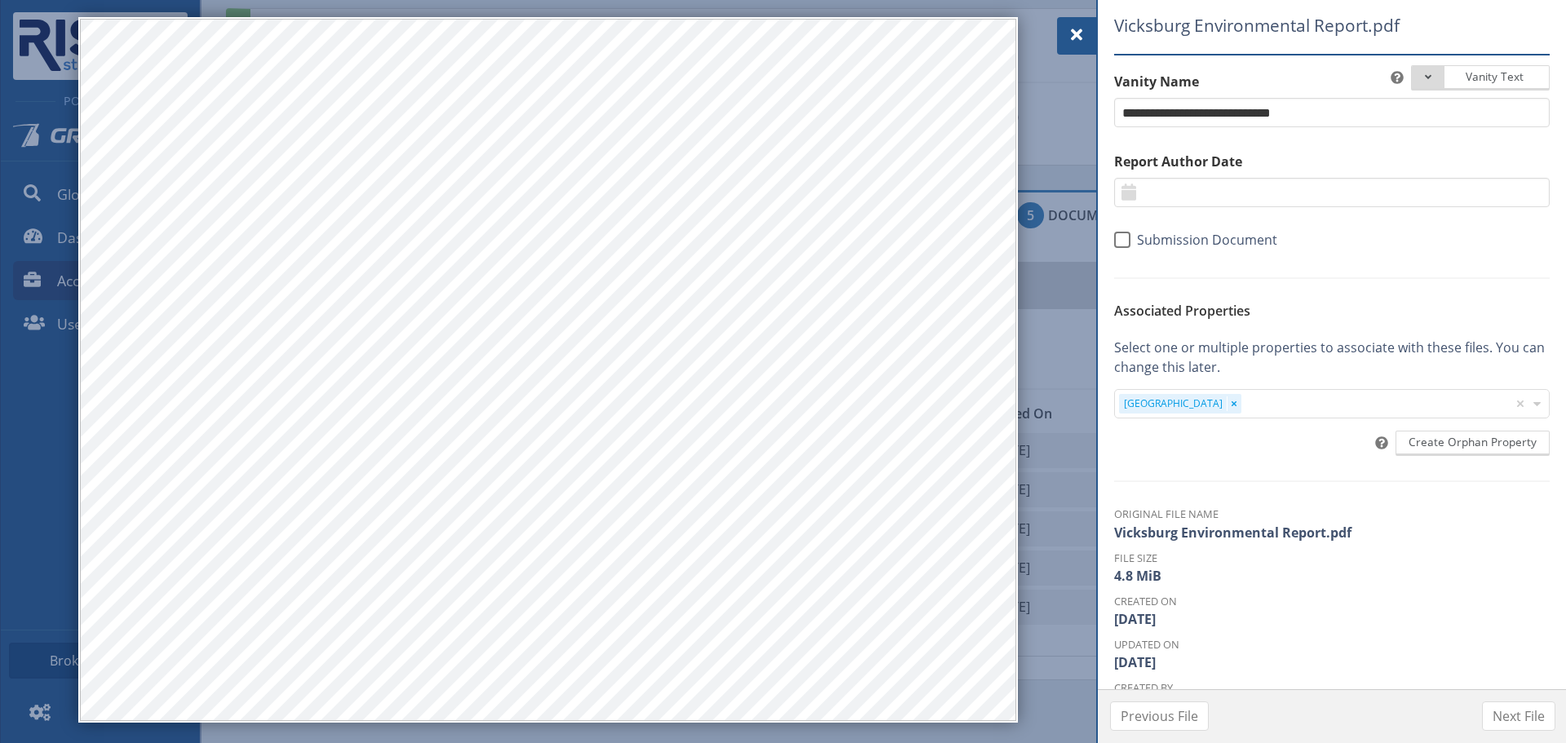
drag, startPoint x: 1088, startPoint y: 30, endPoint x: 1067, endPoint y: 36, distance: 21.2
click at [1087, 31] on div at bounding box center [1076, 36] width 39 height 38
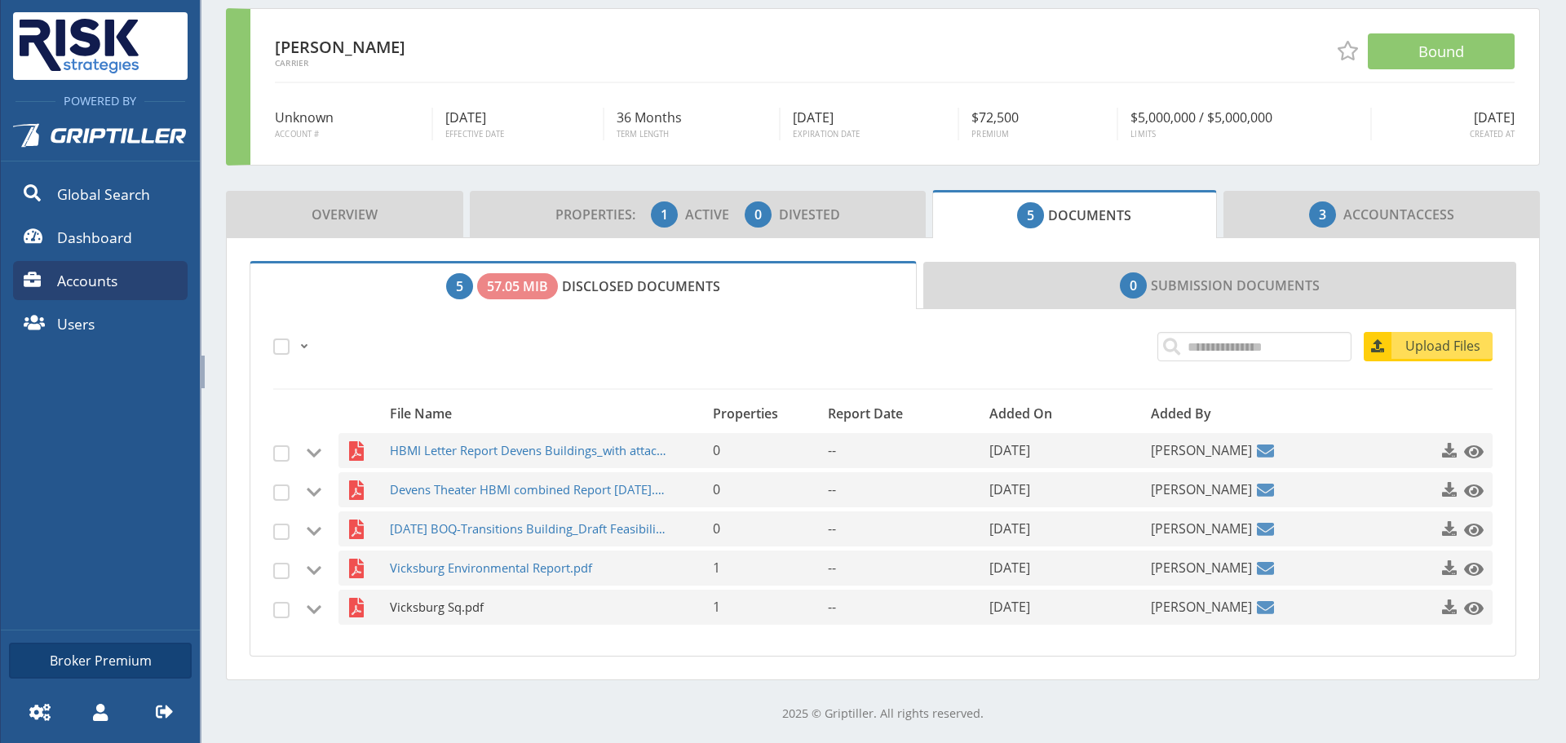
click at [435, 609] on span "Vicksburg Sq.pdf" at bounding box center [529, 607] width 279 height 35
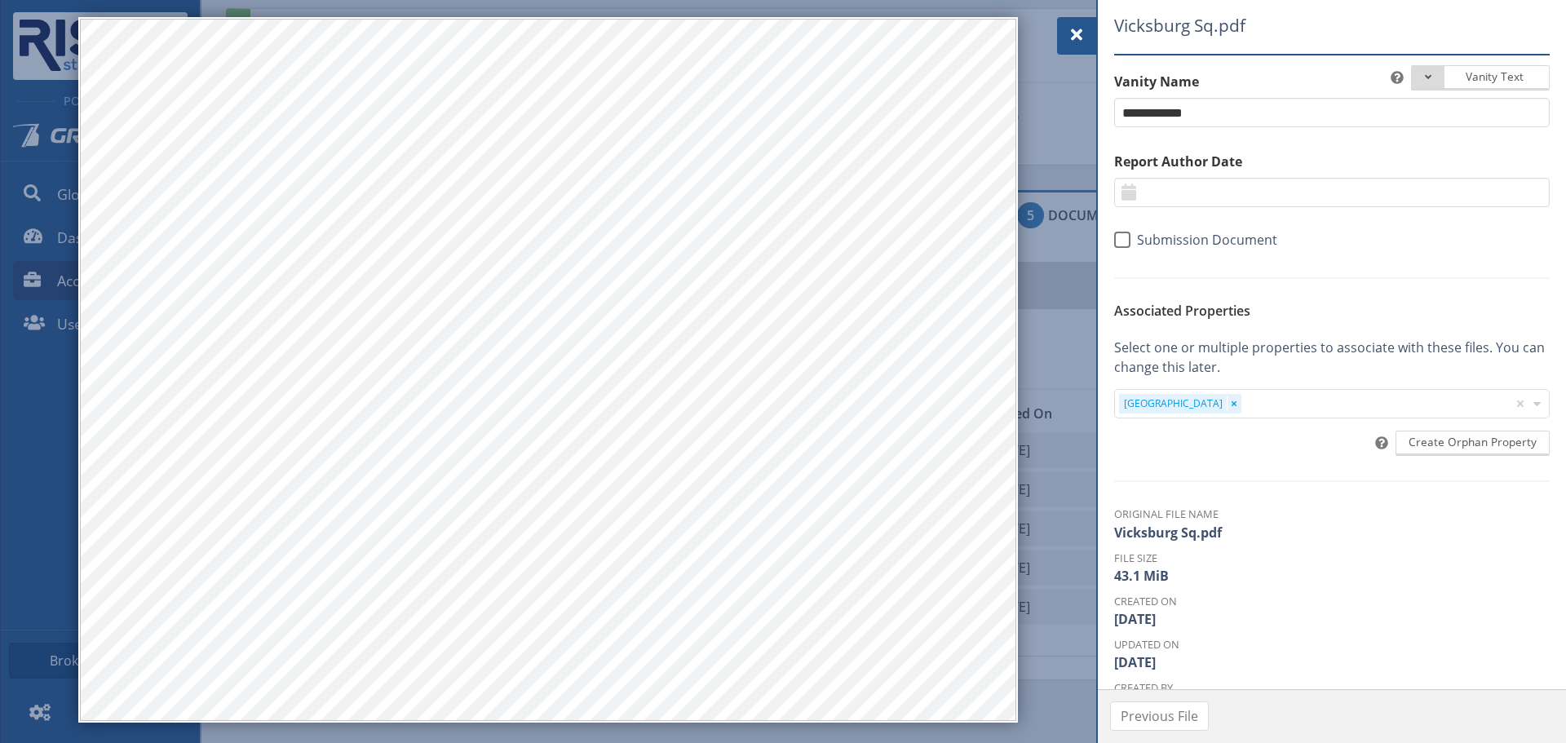
click at [1065, 23] on div at bounding box center [1076, 36] width 39 height 38
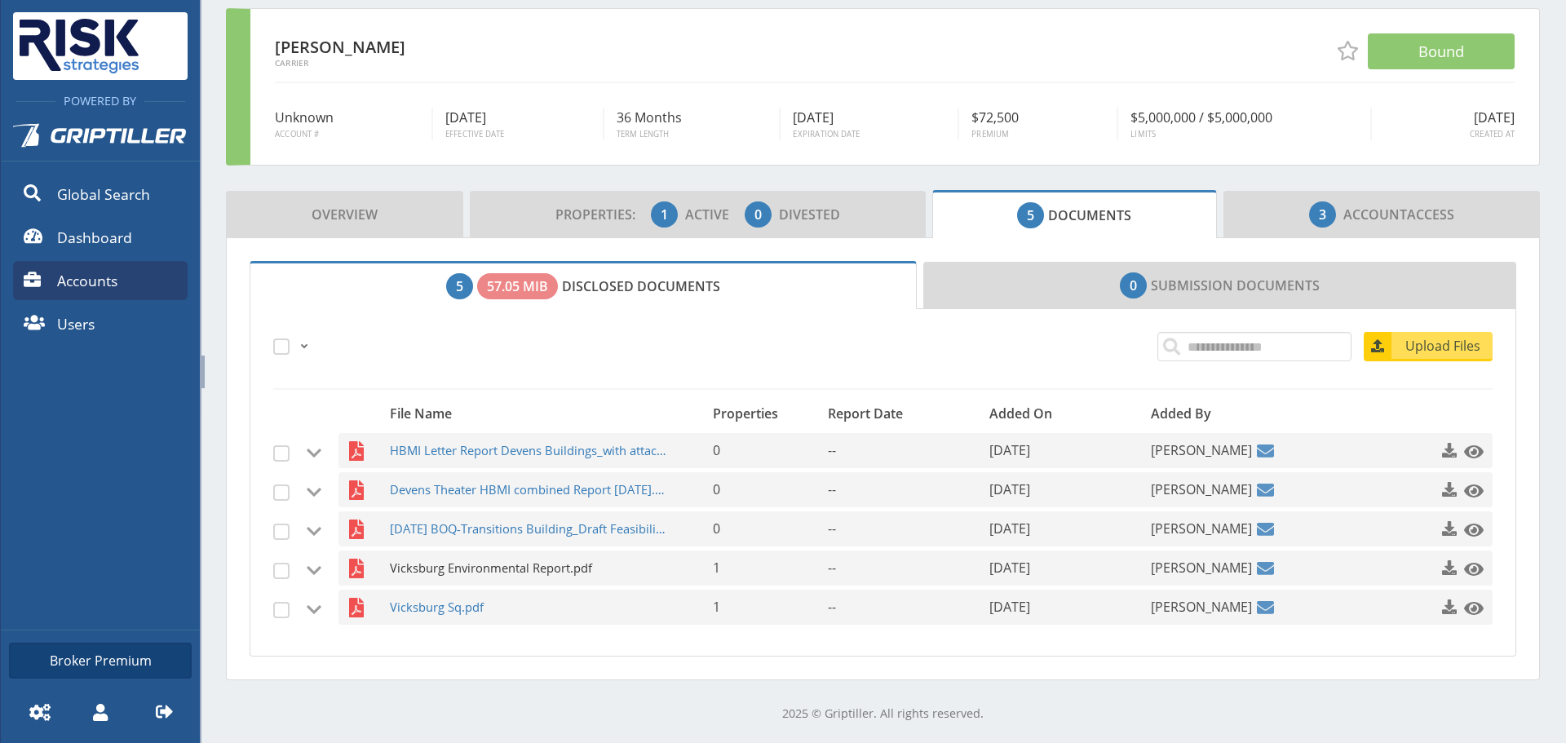
click at [550, 563] on span "Vicksburg Environmental Report.pdf" at bounding box center [529, 567] width 279 height 35
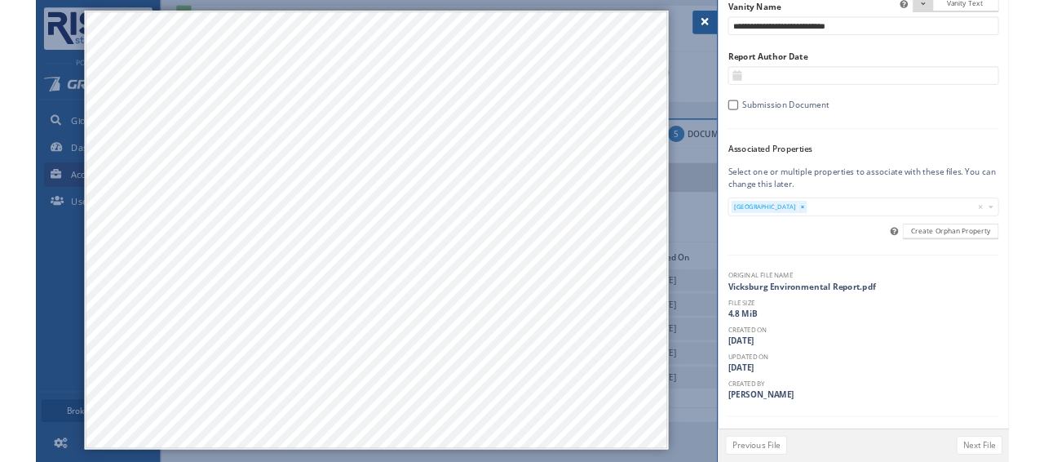
scroll to position [130, 0]
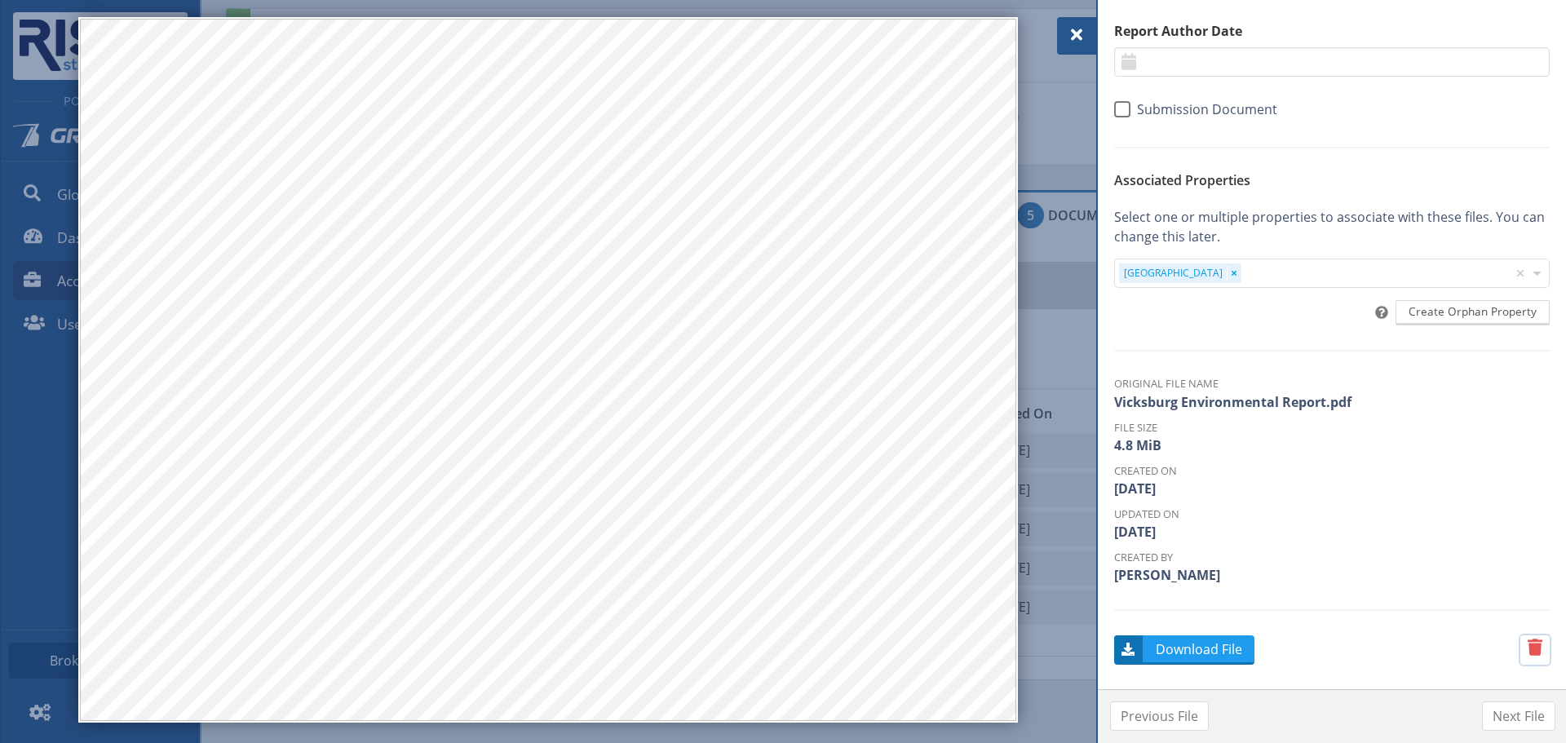
click at [1529, 653] on span "button" at bounding box center [1535, 648] width 20 height 20
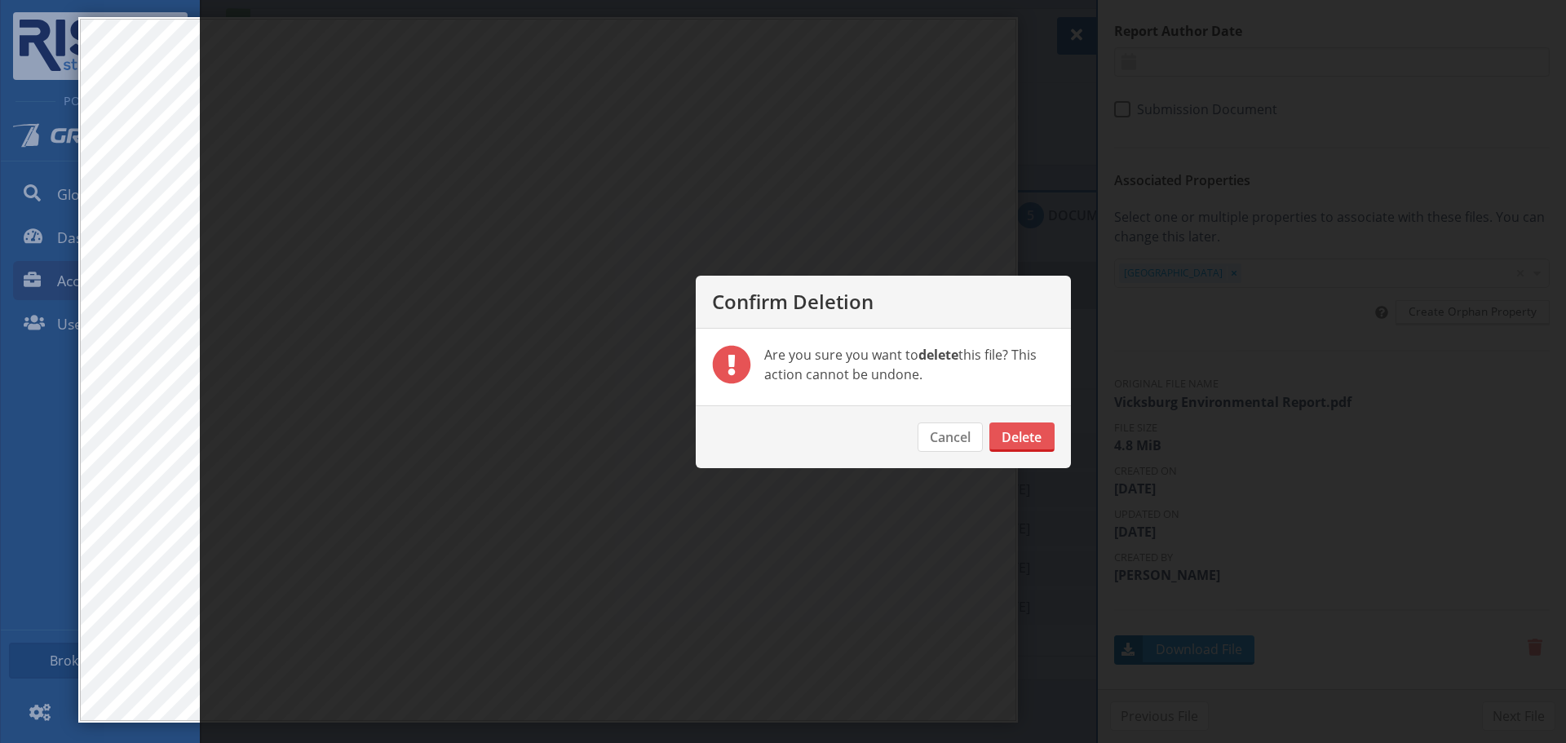
click at [912, 442] on footer "Cancel Delete" at bounding box center [883, 436] width 375 height 63
click at [959, 444] on button "Cancel" at bounding box center [949, 436] width 65 height 29
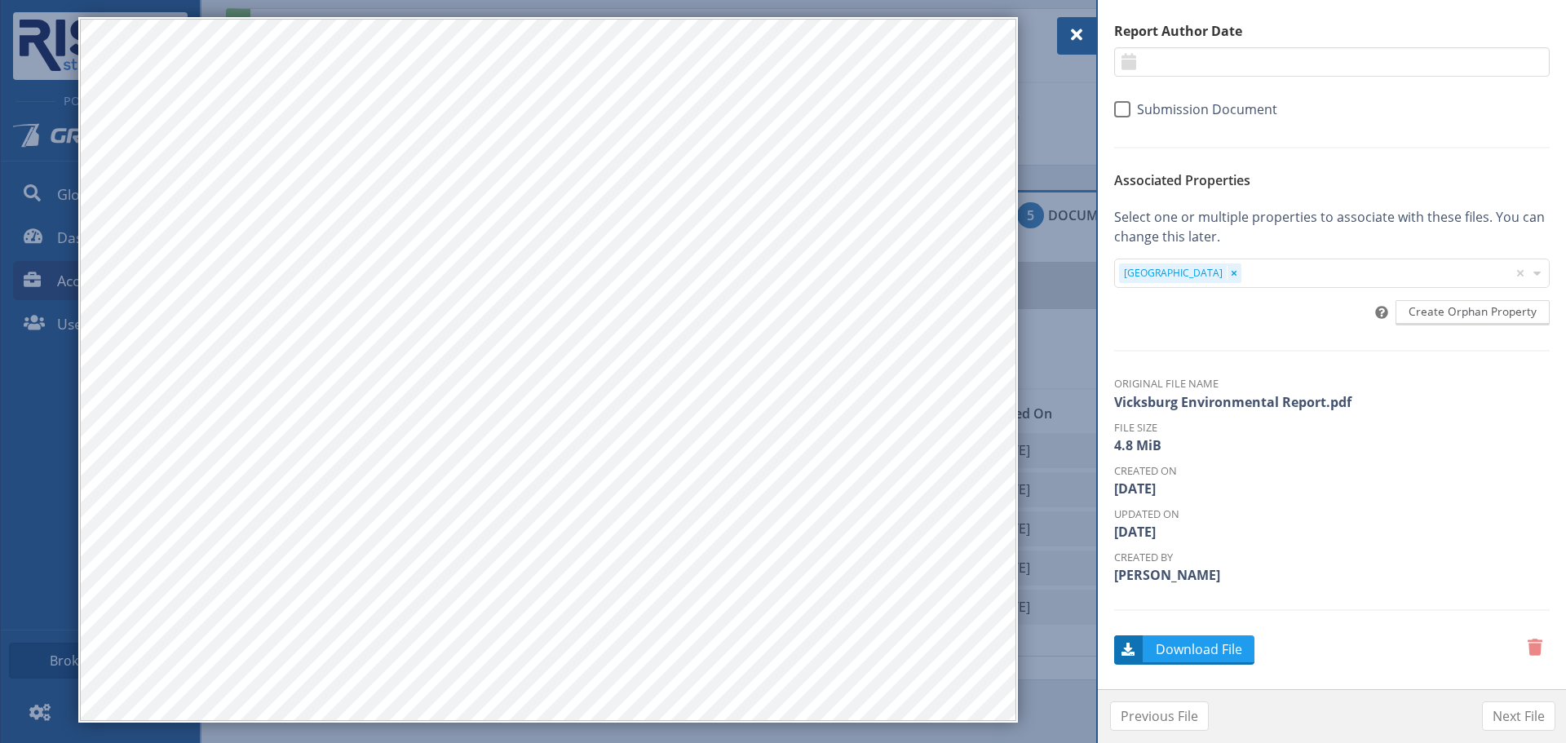
click at [1071, 34] on span at bounding box center [1077, 35] width 20 height 20
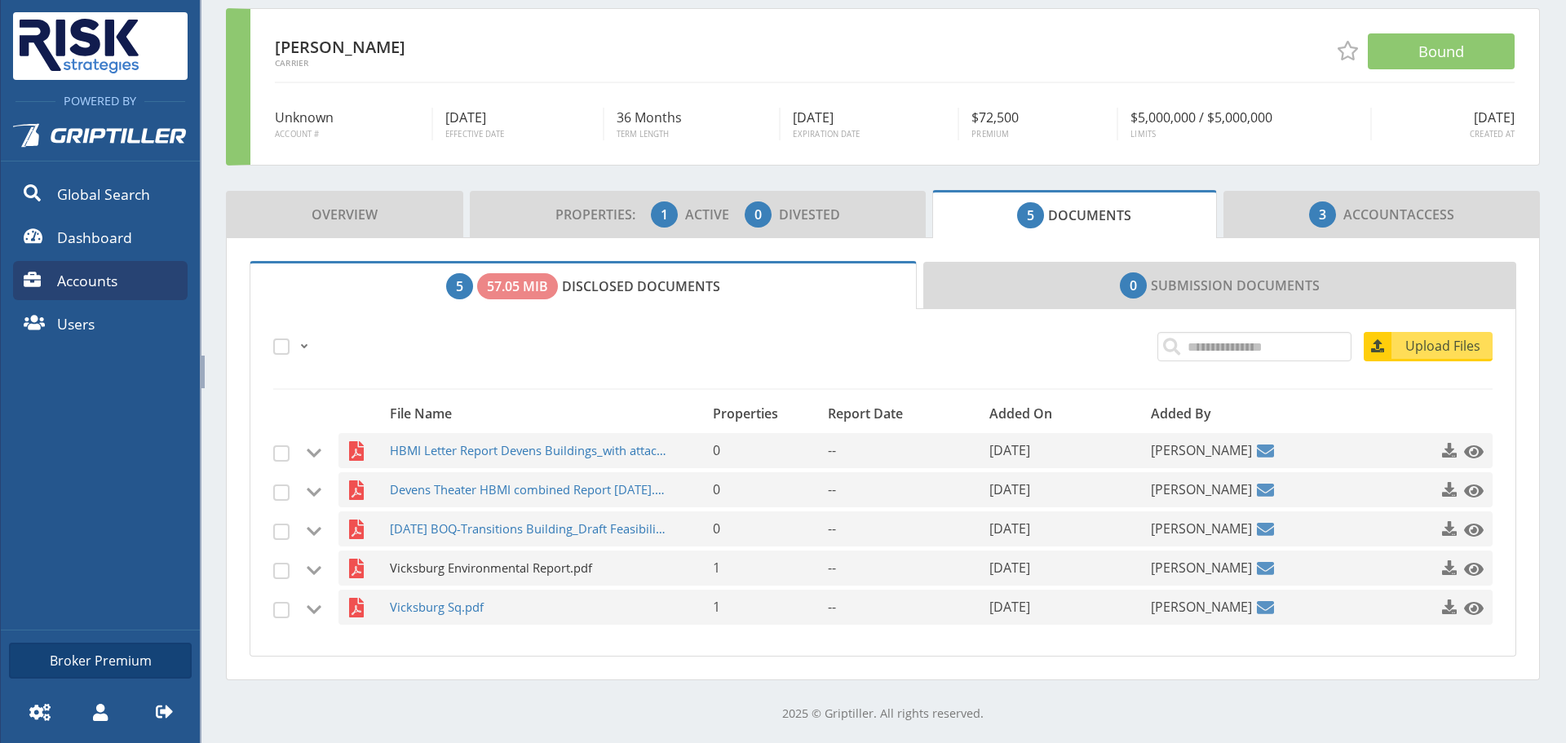
click at [537, 571] on span "Vicksburg Environmental Report.pdf" at bounding box center [529, 567] width 279 height 35
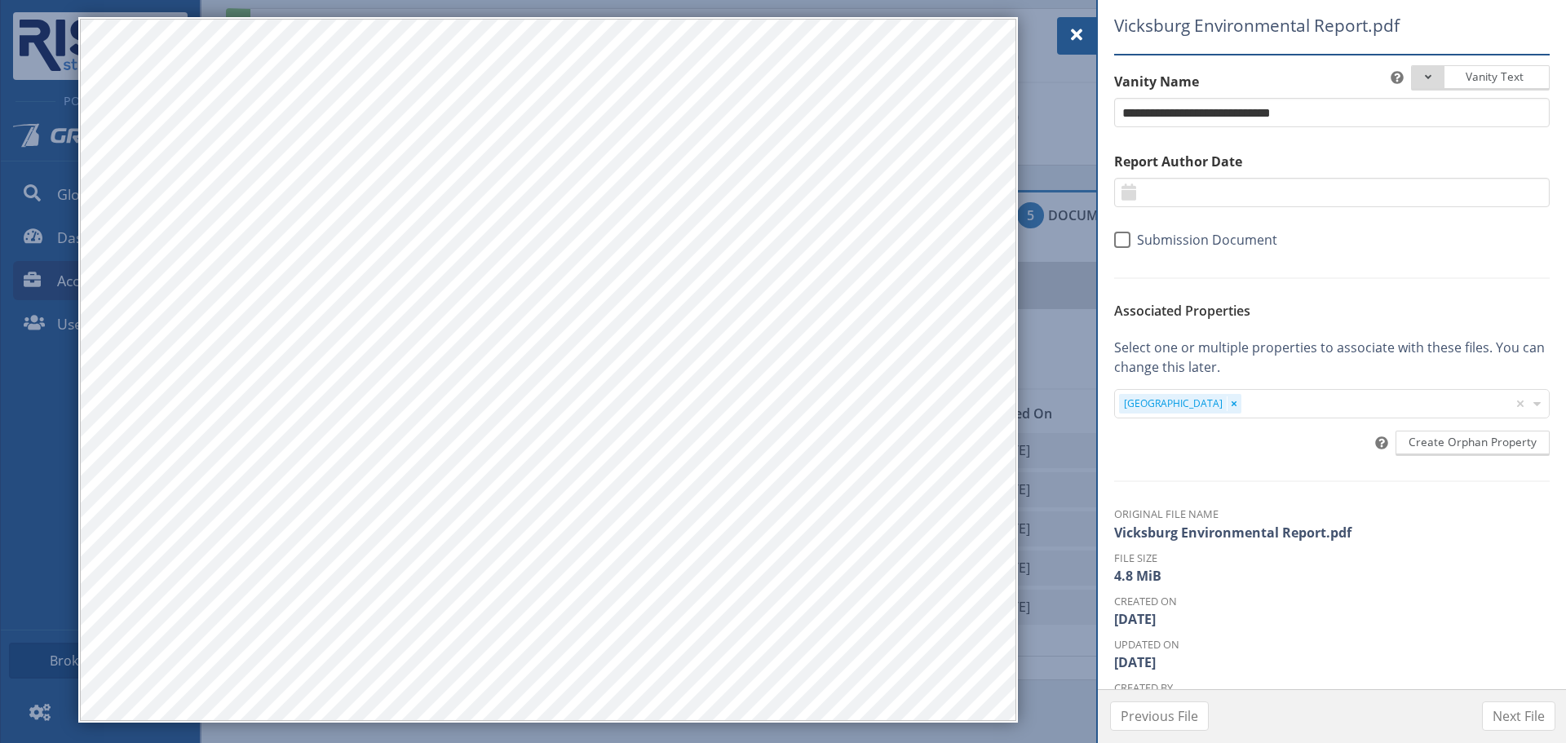
drag, startPoint x: 1091, startPoint y: 36, endPoint x: 1042, endPoint y: 77, distance: 63.7
click at [1090, 37] on div at bounding box center [1076, 36] width 39 height 38
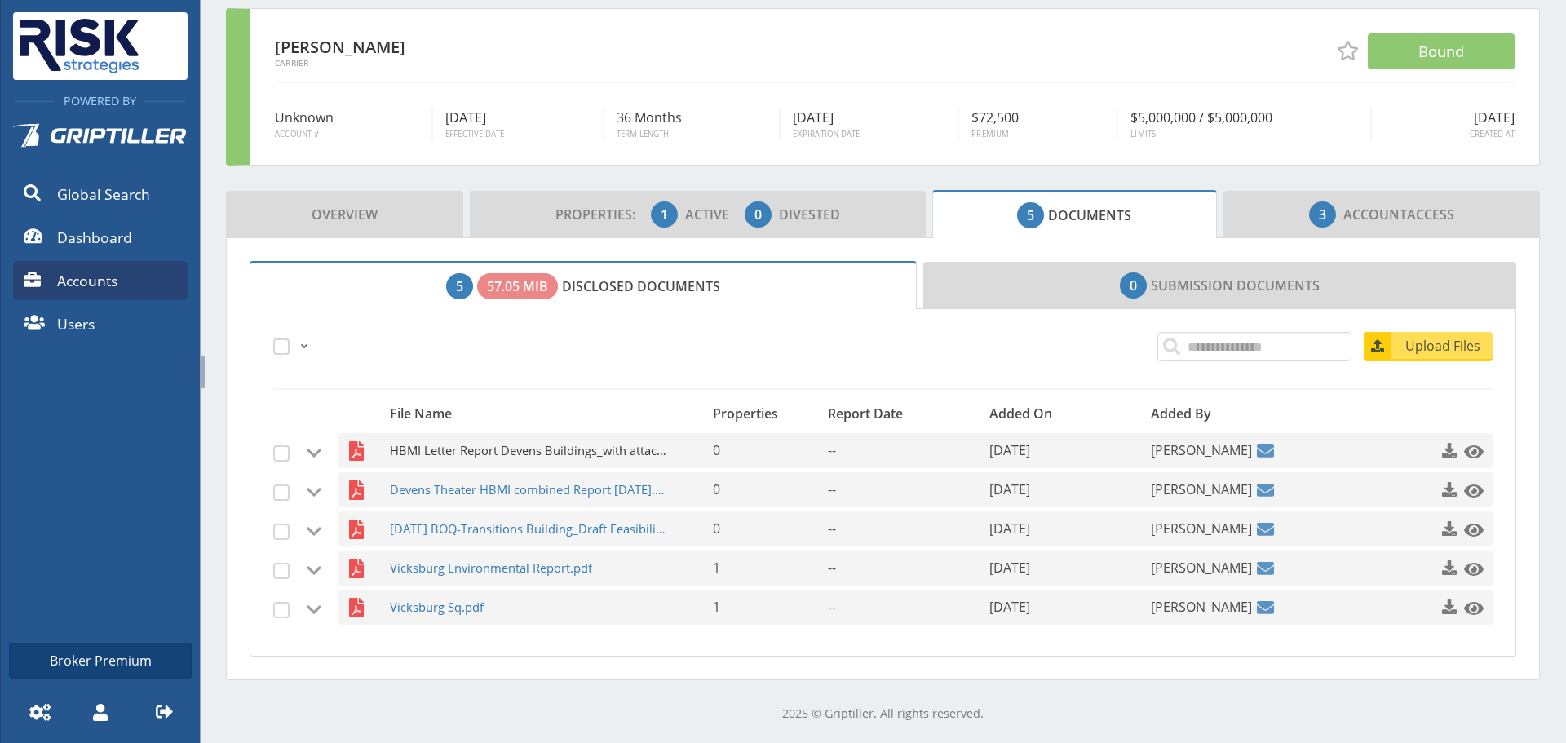
click at [504, 450] on span "HBMI Letter Report Devens Buildings_with attachments.pdf" at bounding box center [529, 450] width 279 height 35
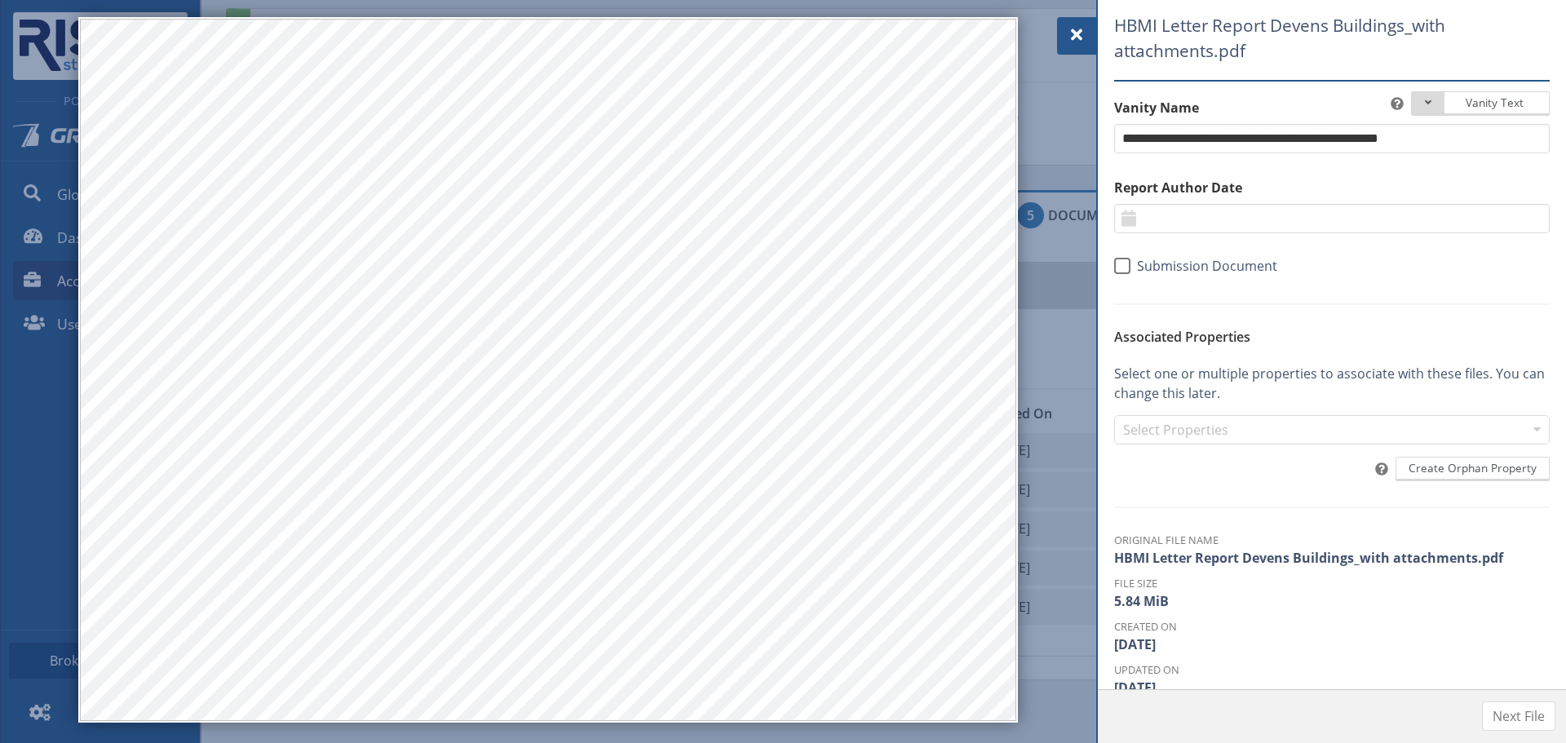
click at [1103, 36] on div "HBMI Letter Report Devens Buildings_with attachments.pdf Vanity Text Document T…" at bounding box center [1332, 344] width 468 height 689
click at [1074, 39] on span at bounding box center [1077, 35] width 20 height 20
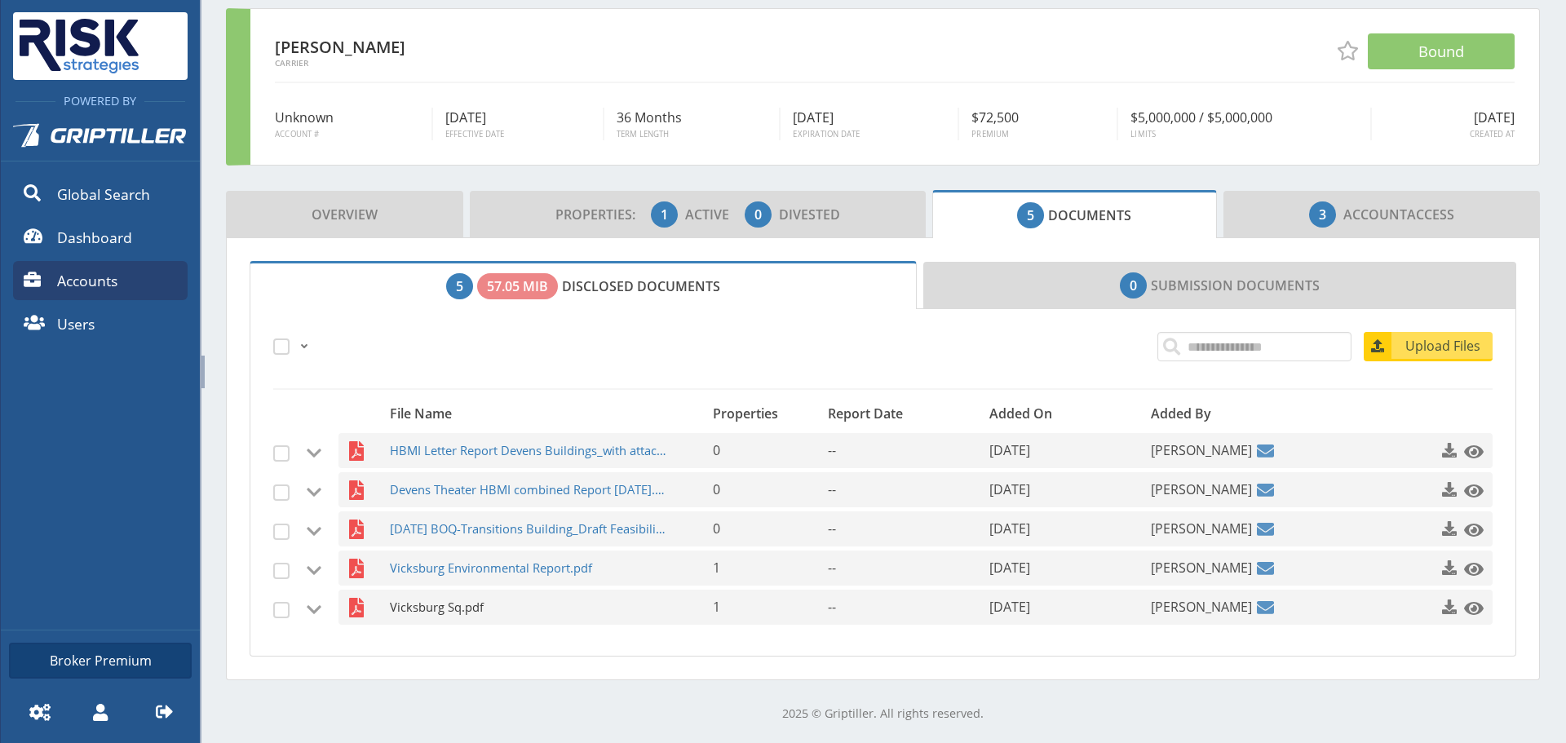
click at [508, 606] on span "Vicksburg Sq.pdf" at bounding box center [529, 607] width 279 height 35
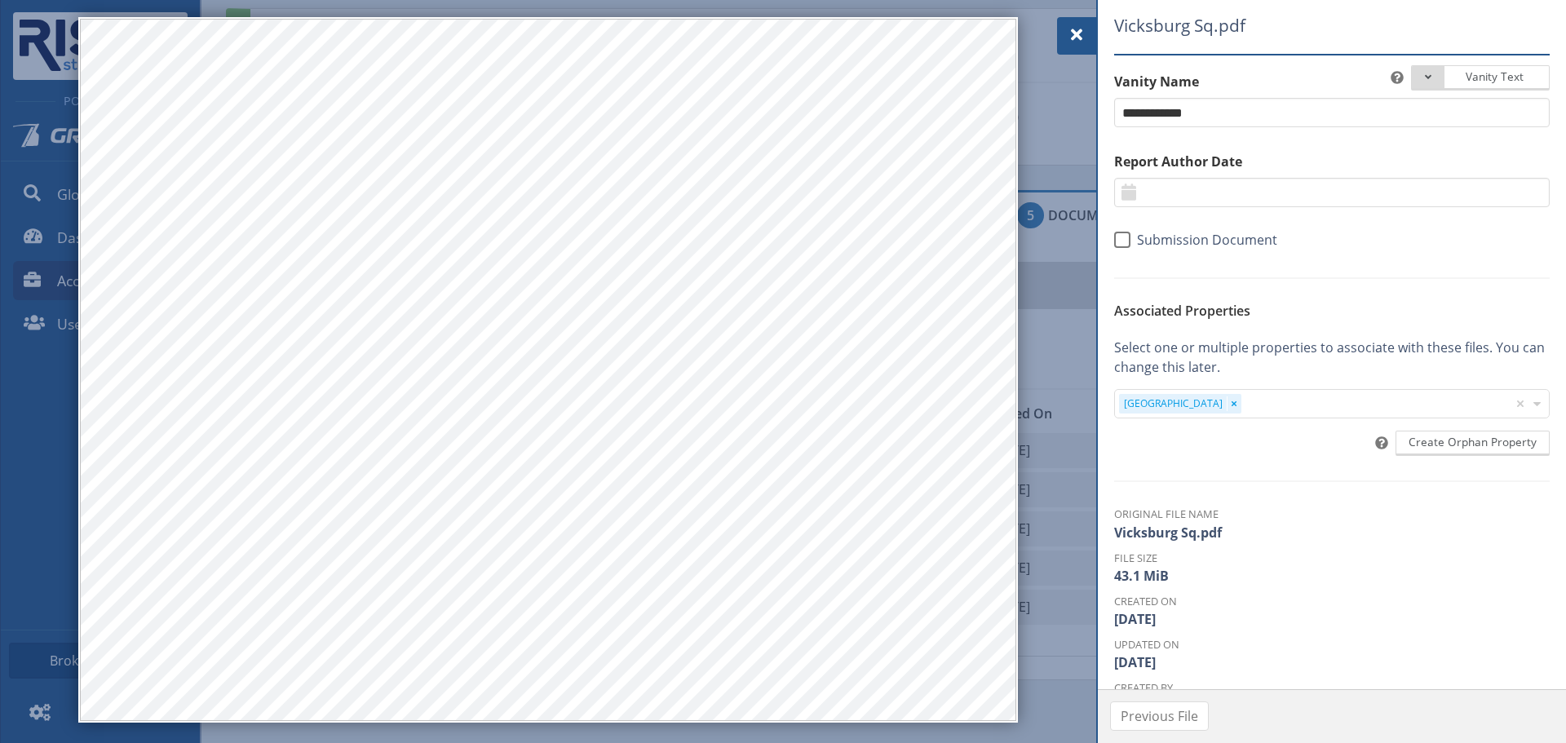
click at [1090, 23] on div at bounding box center [1076, 36] width 39 height 38
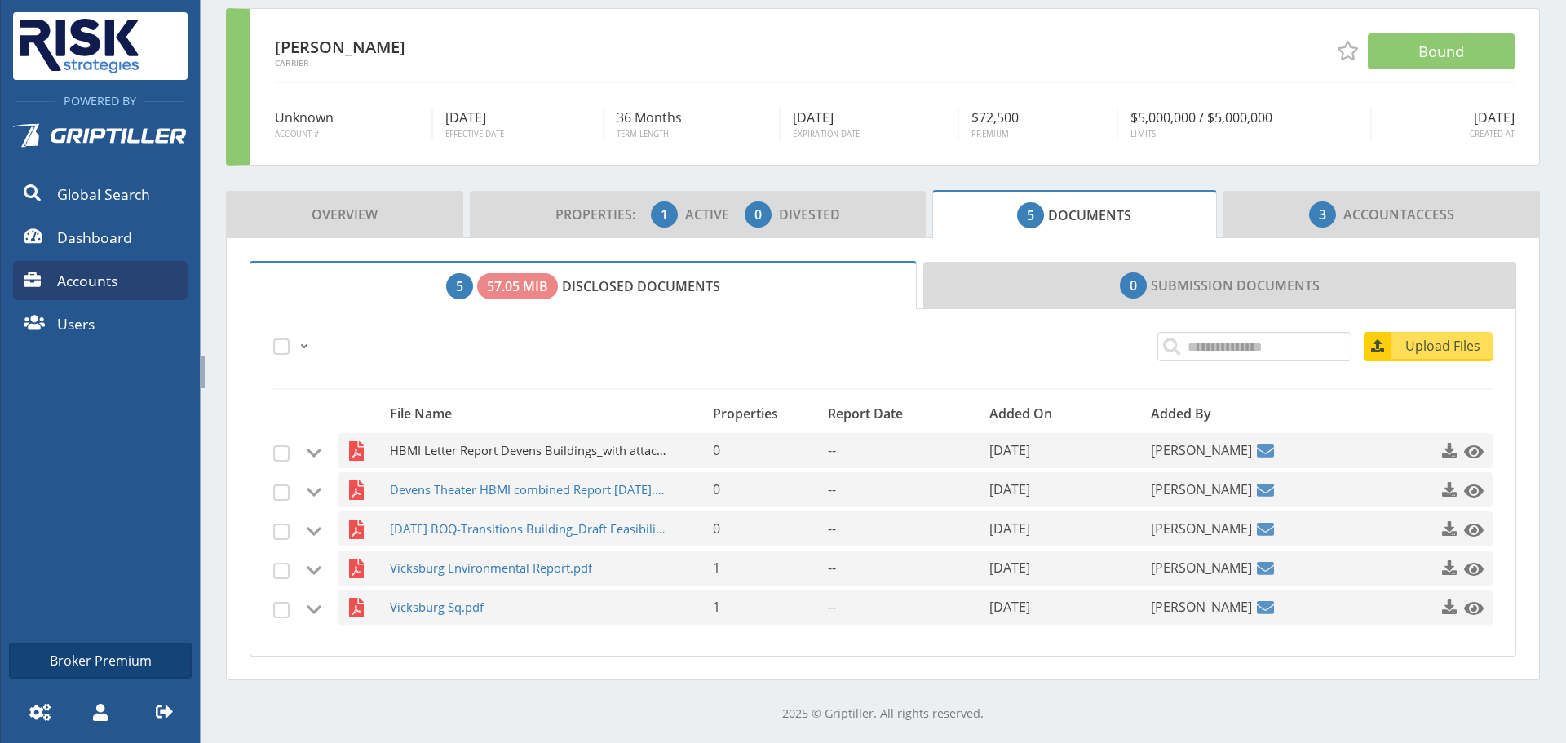
click at [420, 453] on span "HBMI Letter Report Devens Buildings_with attachments.pdf" at bounding box center [529, 450] width 279 height 35
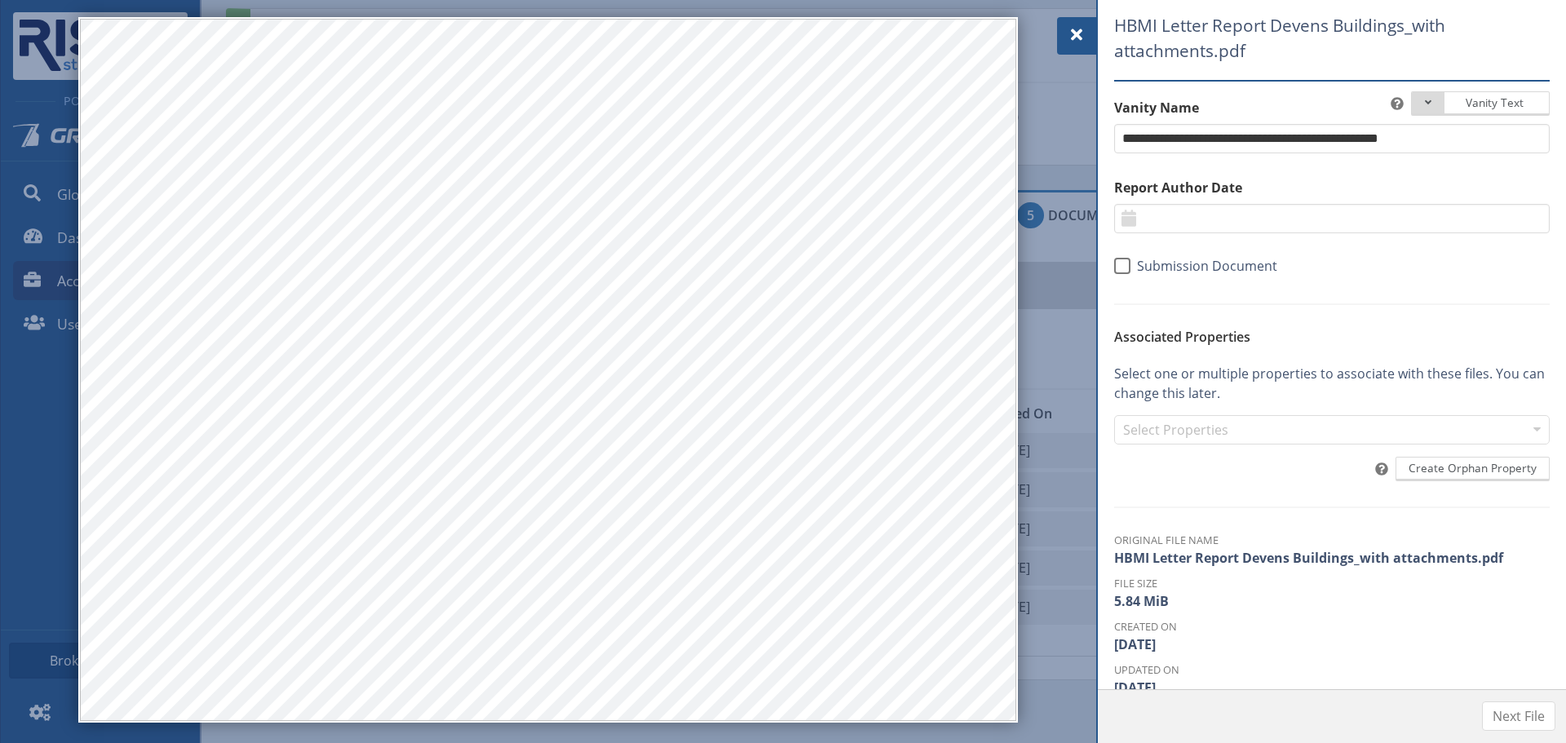
drag, startPoint x: 1079, startPoint y: 38, endPoint x: 1050, endPoint y: 38, distance: 28.6
click at [1079, 38] on span at bounding box center [1077, 35] width 20 height 20
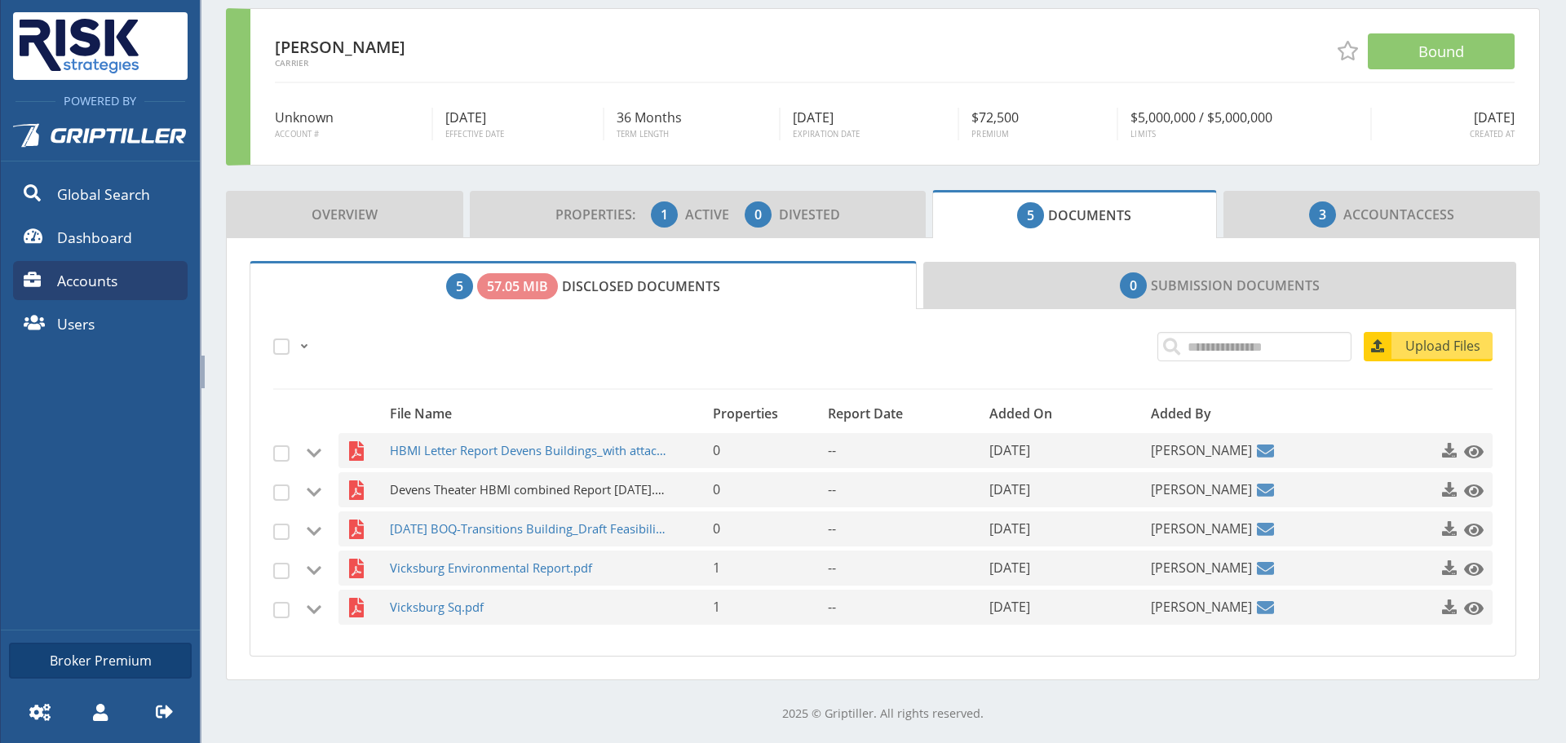
click at [541, 485] on span "Devens Theater HBMI combined Report 8-26-19.pdf" at bounding box center [529, 489] width 279 height 35
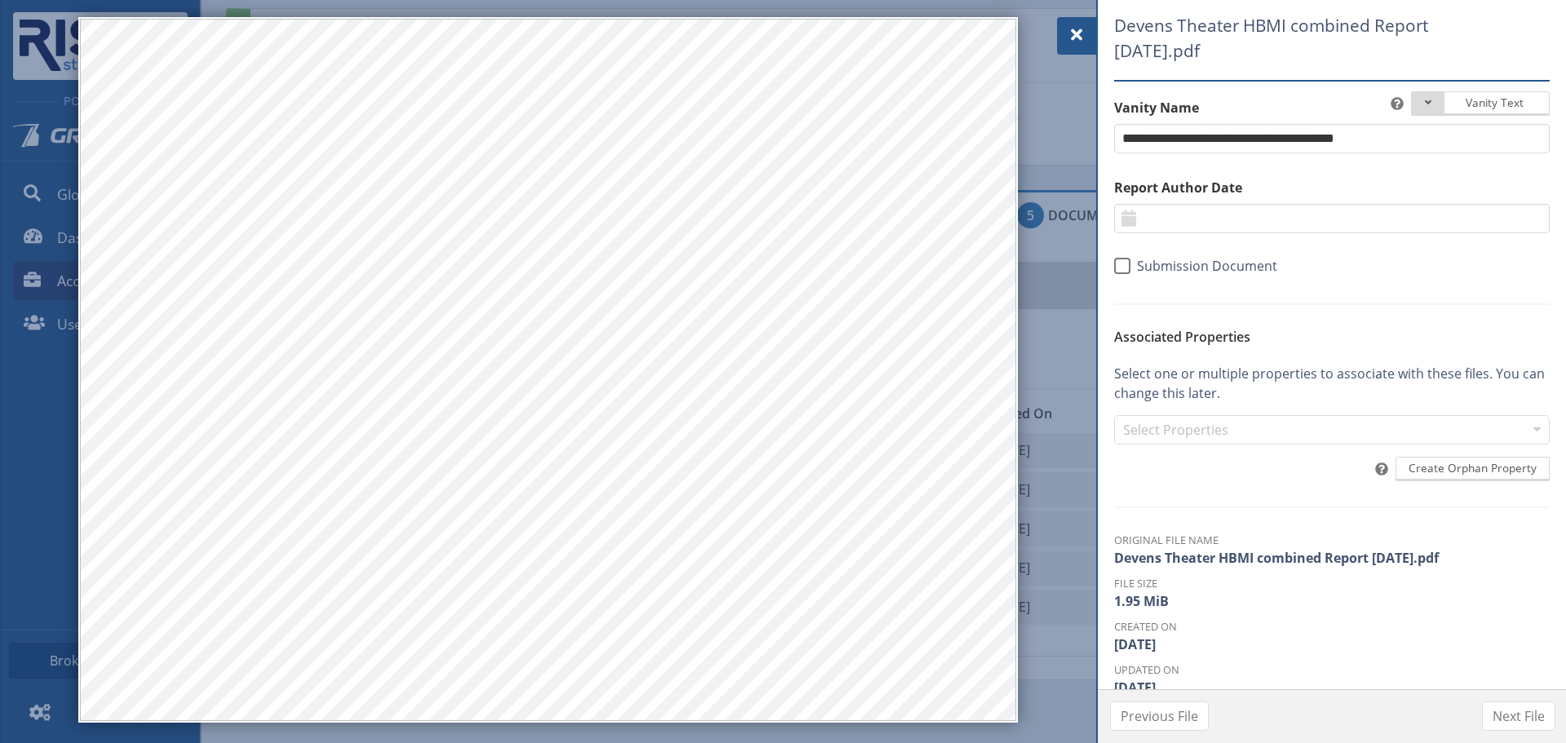
drag, startPoint x: 1054, startPoint y: 29, endPoint x: 992, endPoint y: 82, distance: 81.6
click at [1054, 29] on div at bounding box center [783, 371] width 1566 height 743
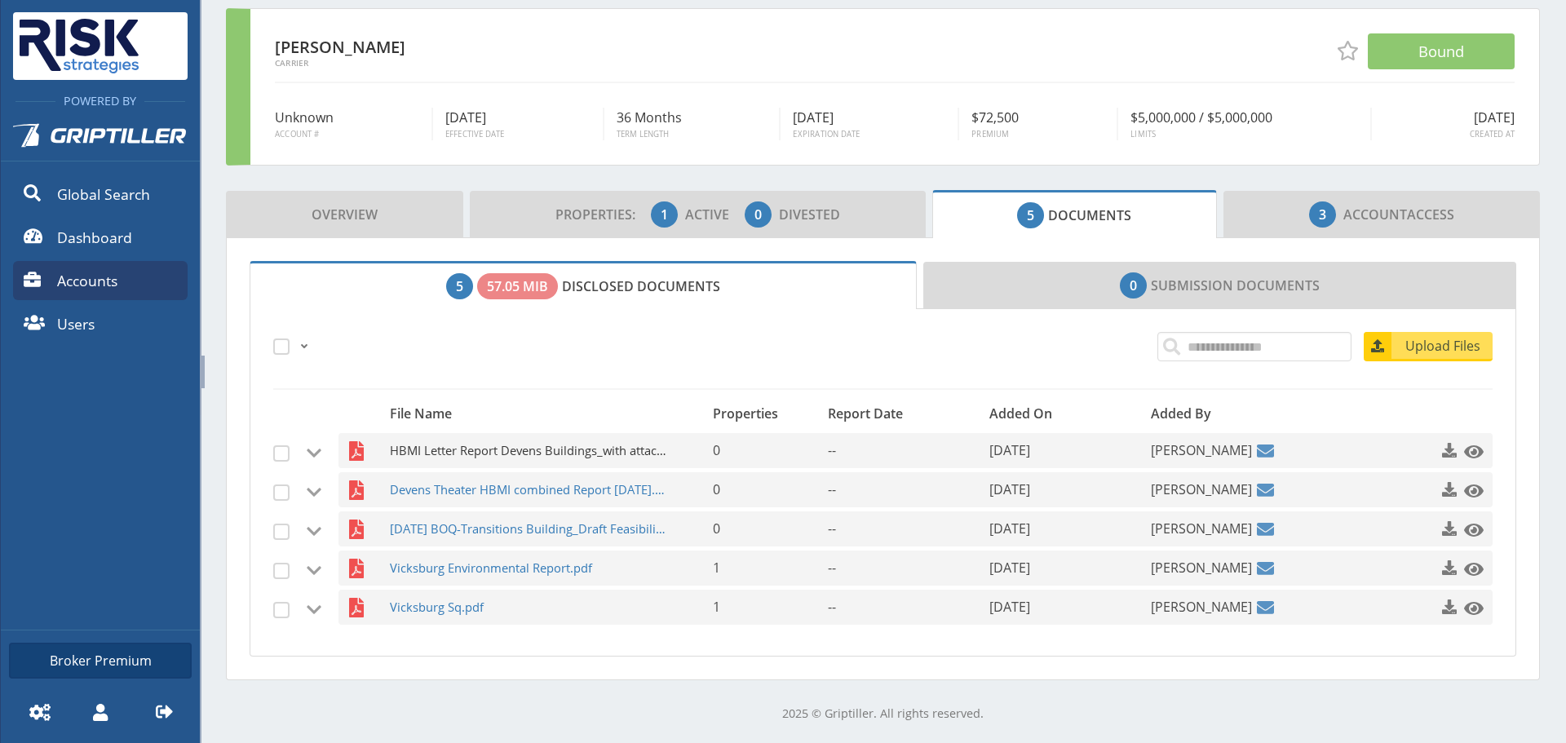
click at [593, 453] on span "HBMI Letter Report Devens Buildings_with attachments.pdf" at bounding box center [529, 450] width 279 height 35
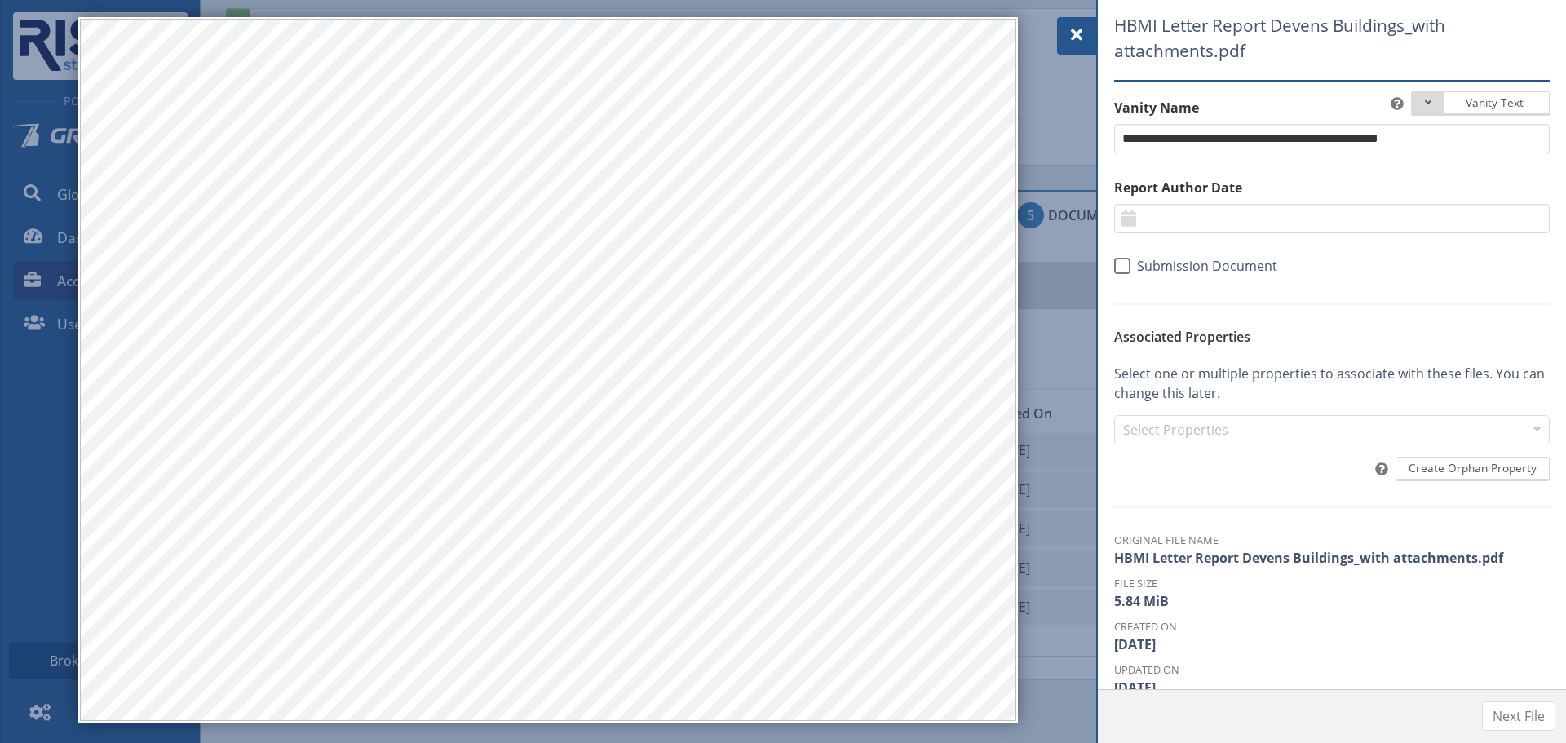
click at [1088, 24] on div at bounding box center [1076, 36] width 39 height 38
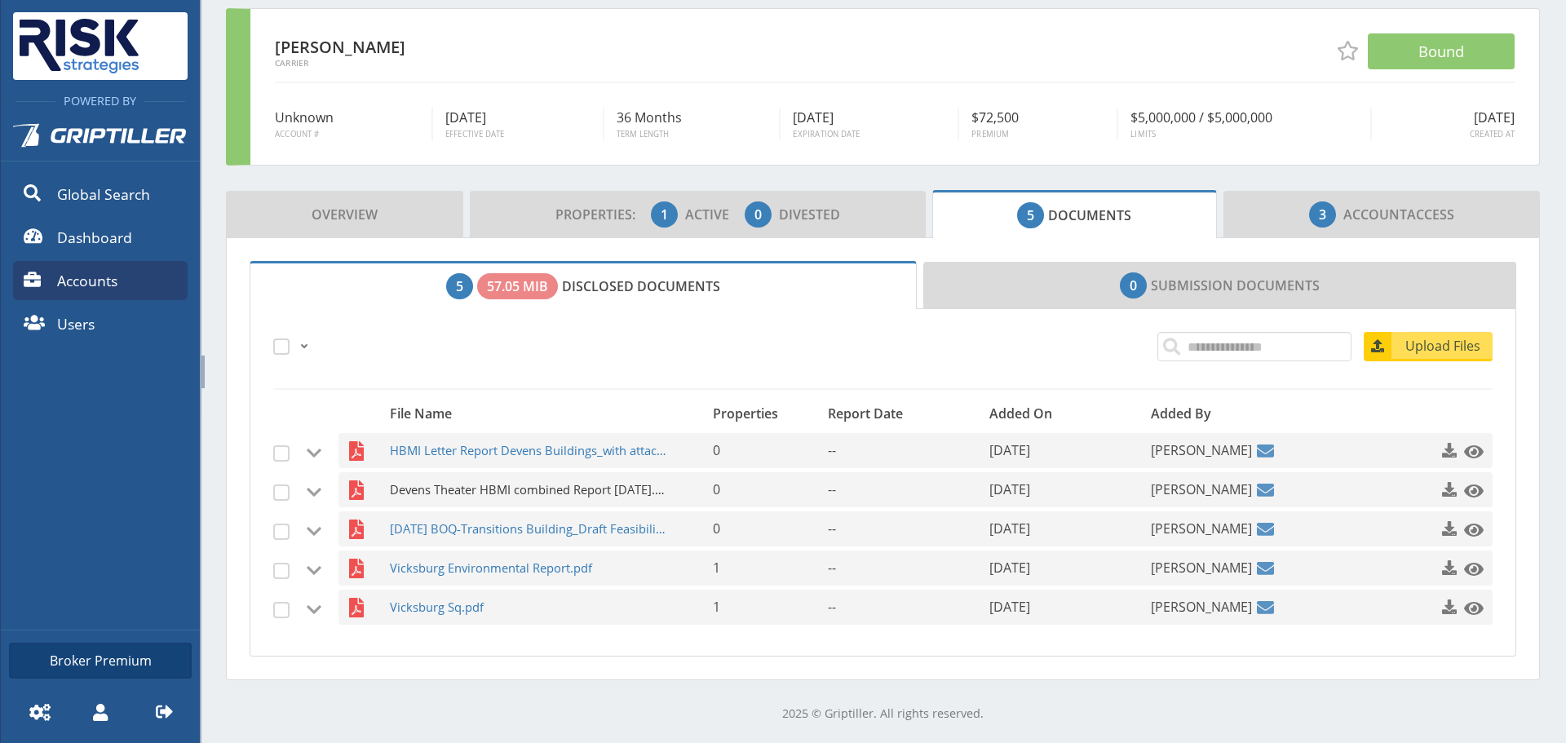
click at [467, 502] on span "Devens Theater HBMI combined Report 8-26-19.pdf" at bounding box center [529, 489] width 279 height 35
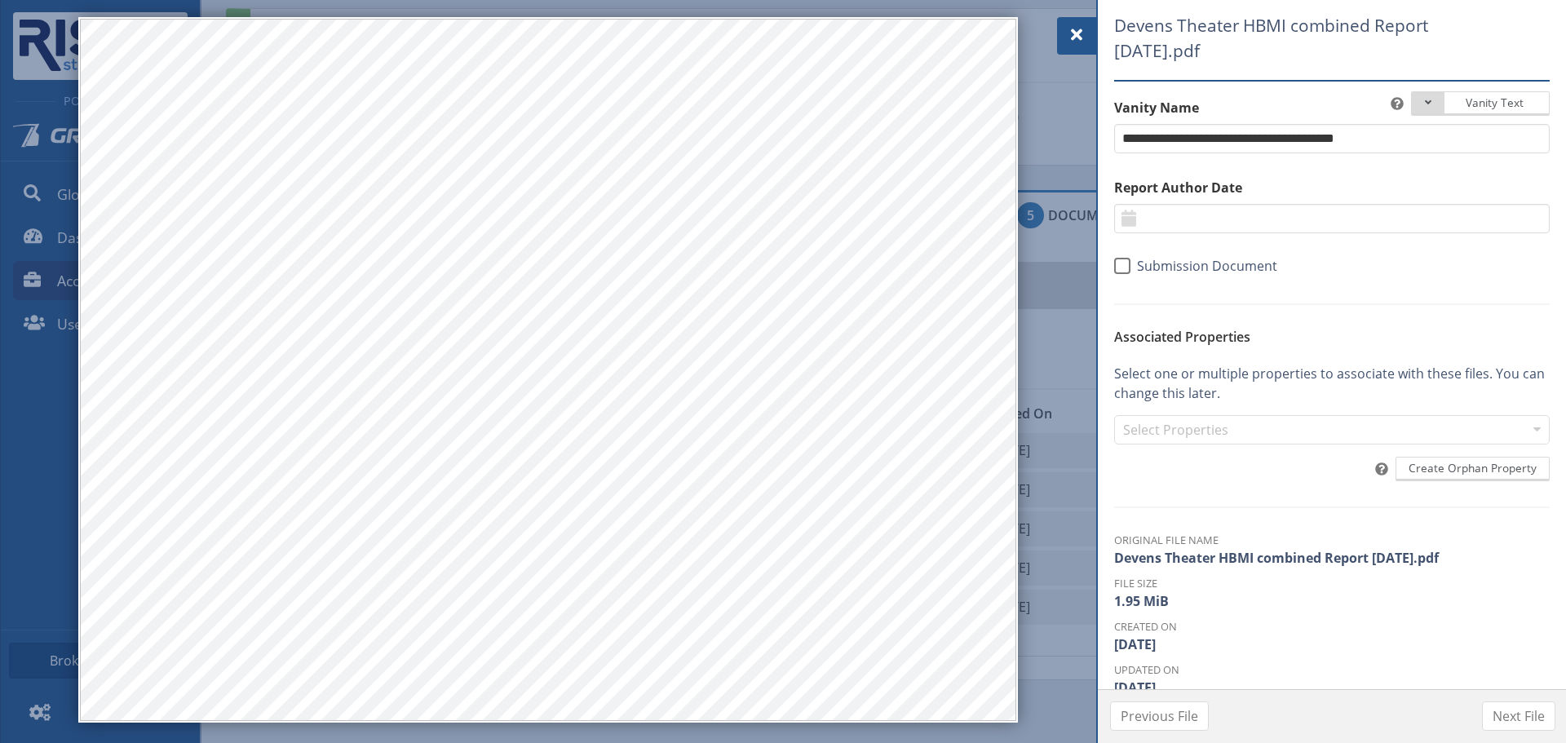
drag, startPoint x: 1083, startPoint y: 21, endPoint x: 1074, endPoint y: 26, distance: 10.2
click at [1082, 21] on div at bounding box center [1076, 36] width 39 height 38
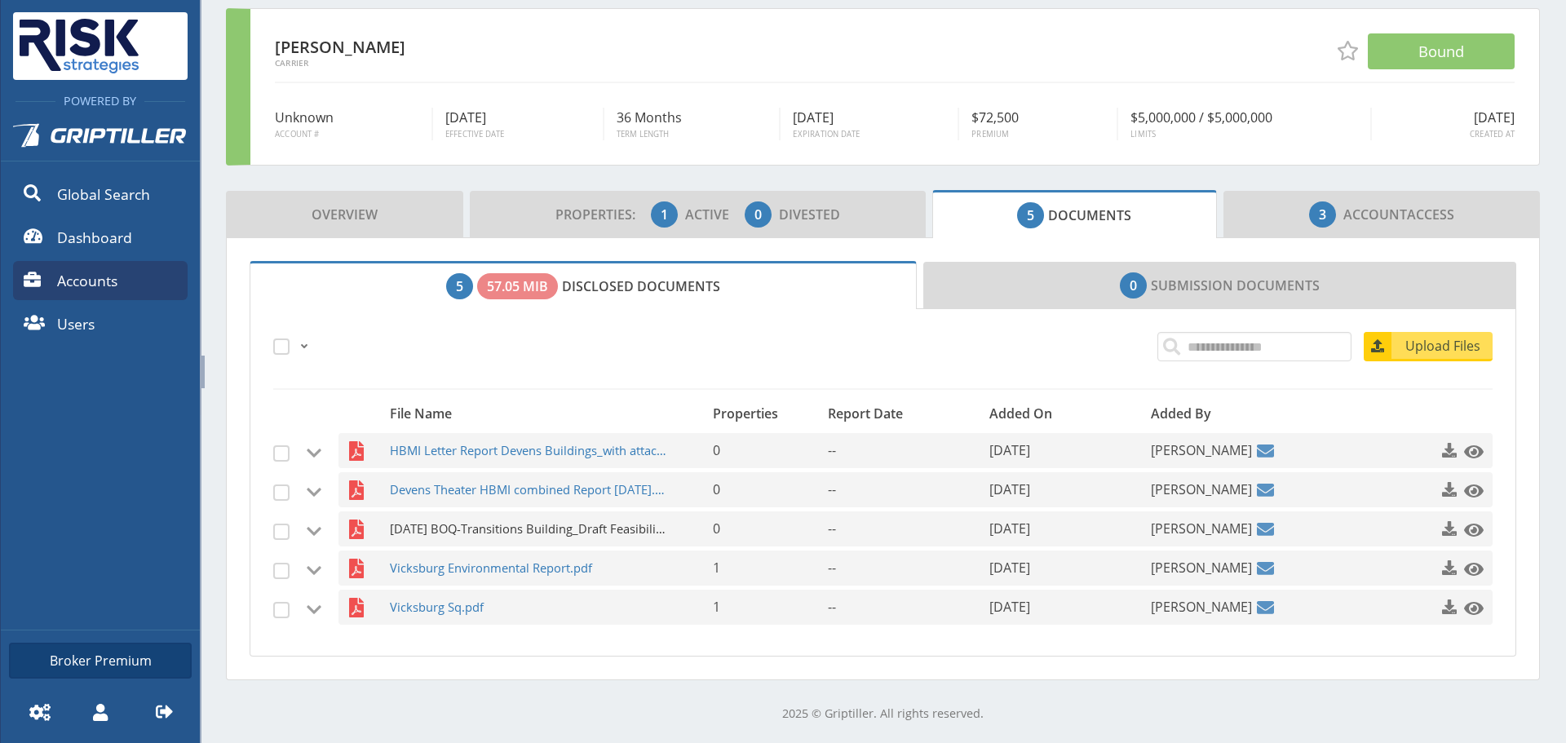
click at [489, 524] on span "1010 10 14 BOQ-Transitions Building_Draft Feasibility Study v1.pdf" at bounding box center [529, 528] width 279 height 35
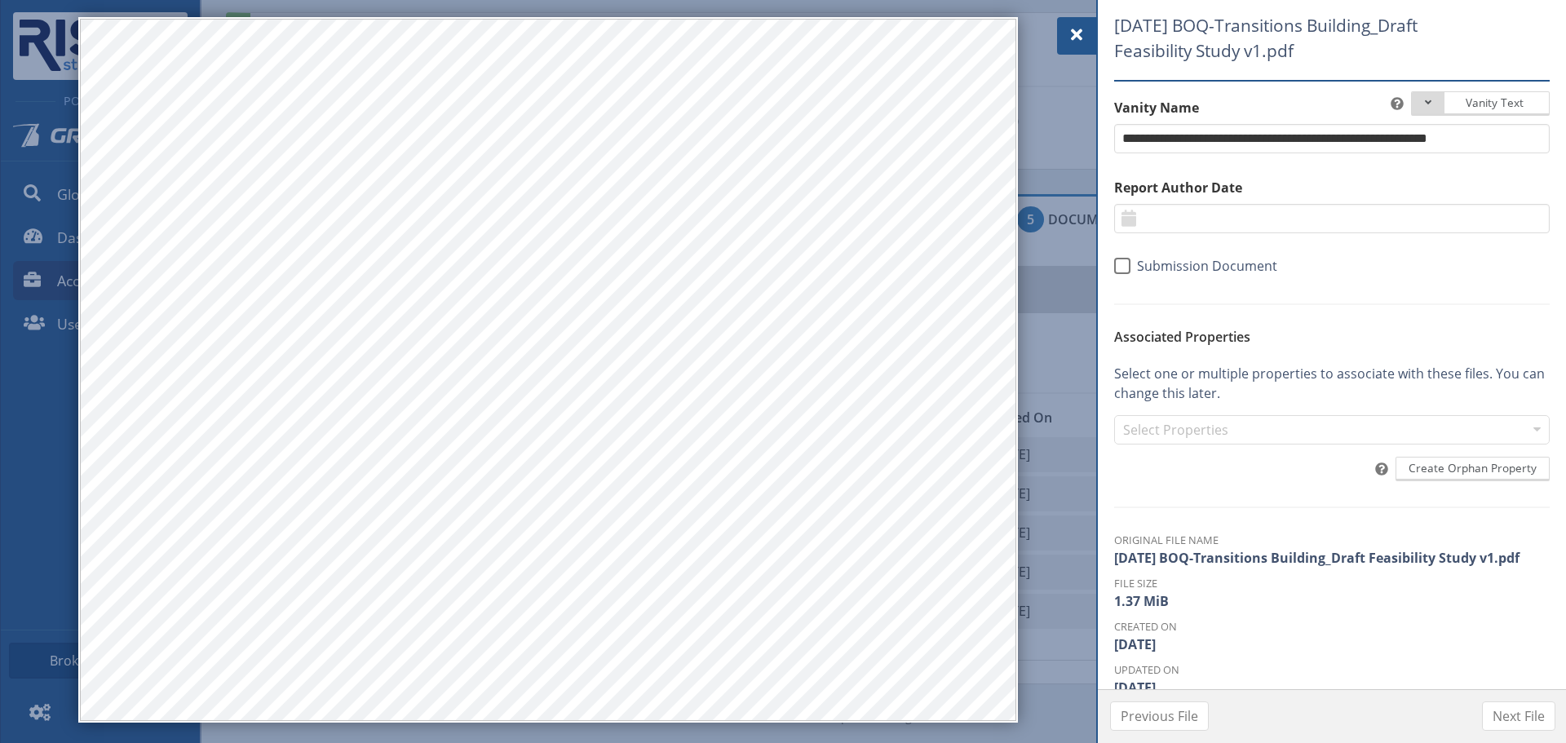
scroll to position [82, 0]
click at [1078, 42] on span at bounding box center [1077, 35] width 20 height 20
